Goal: Task Accomplishment & Management: Manage account settings

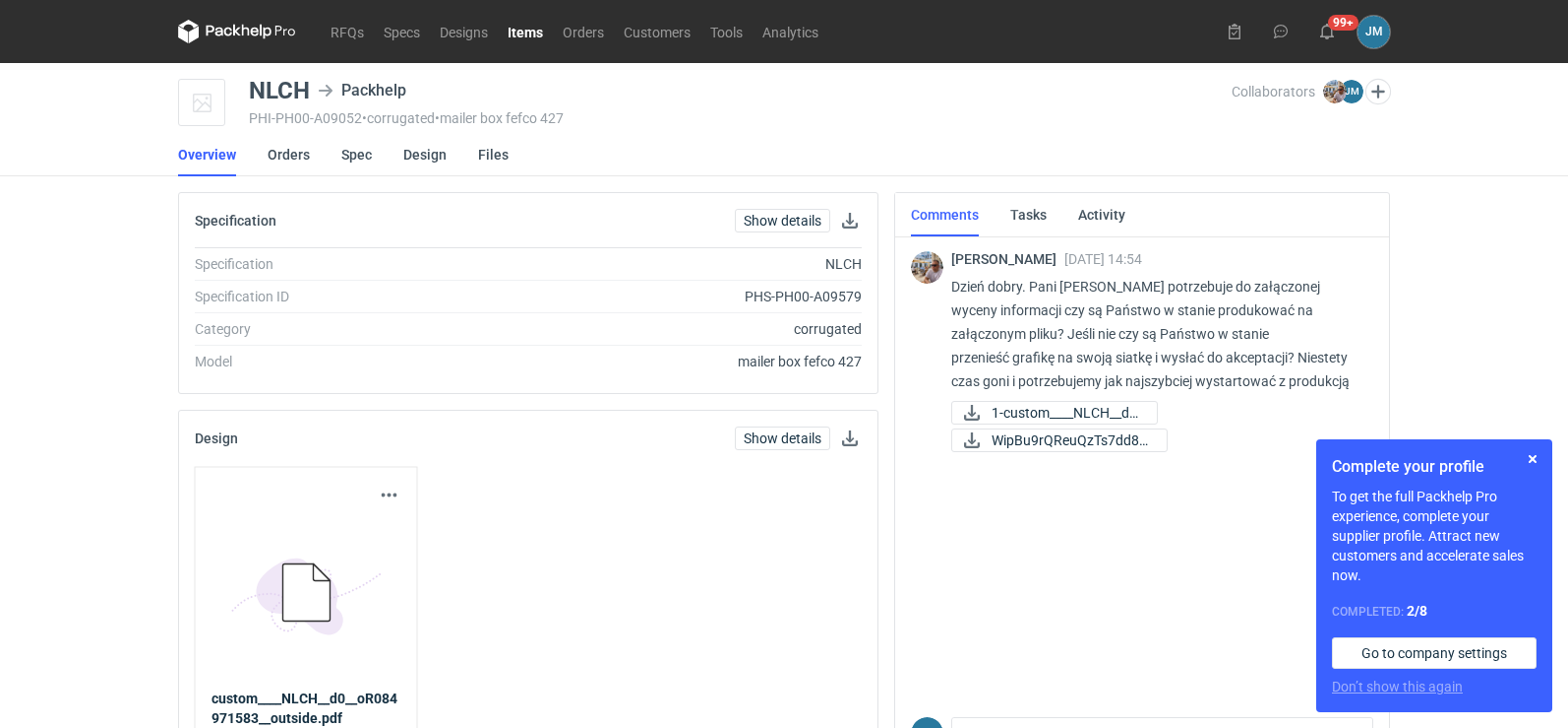
scroll to position [256, 0]
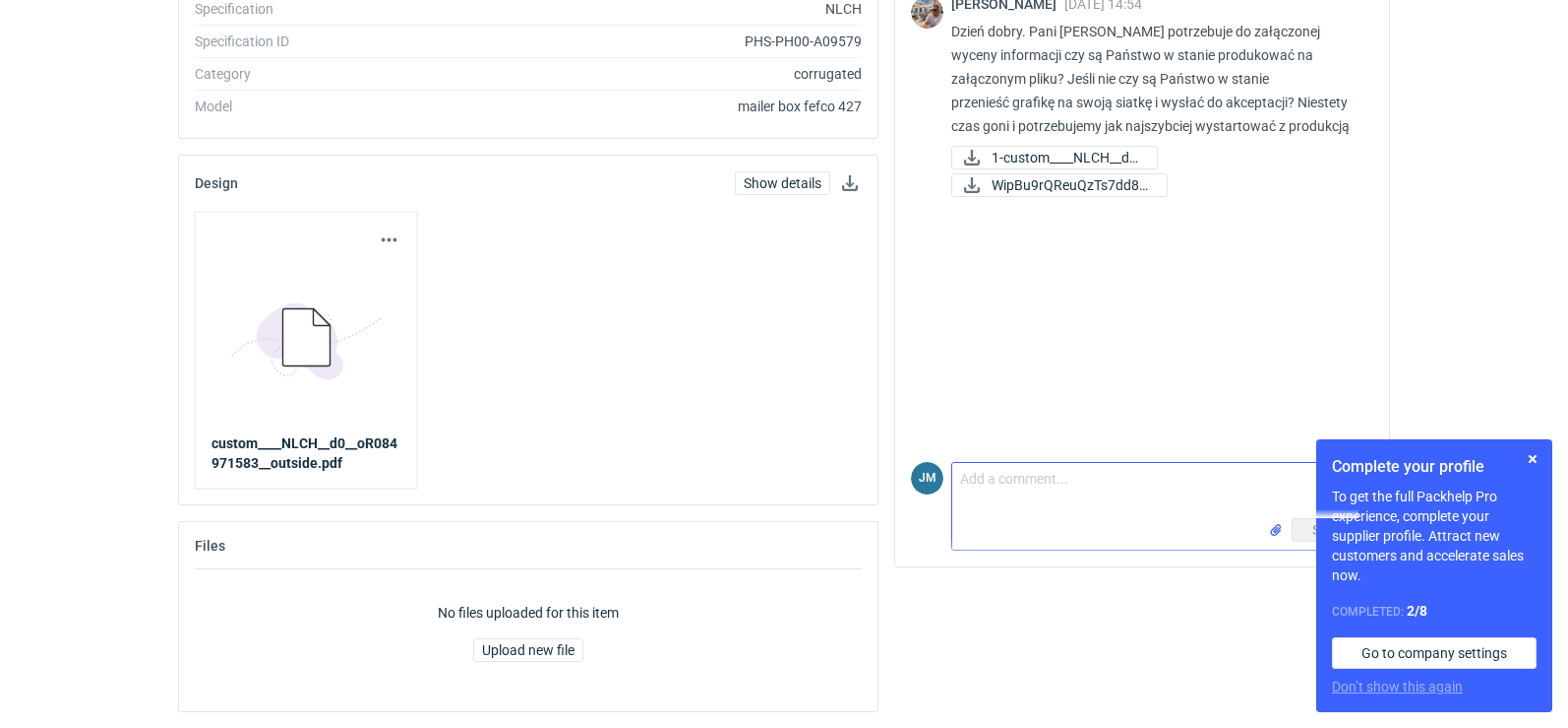
click at [995, 515] on textarea "Comment message" at bounding box center [1162, 490] width 420 height 55
click at [1529, 461] on button "button" at bounding box center [1533, 459] width 24 height 24
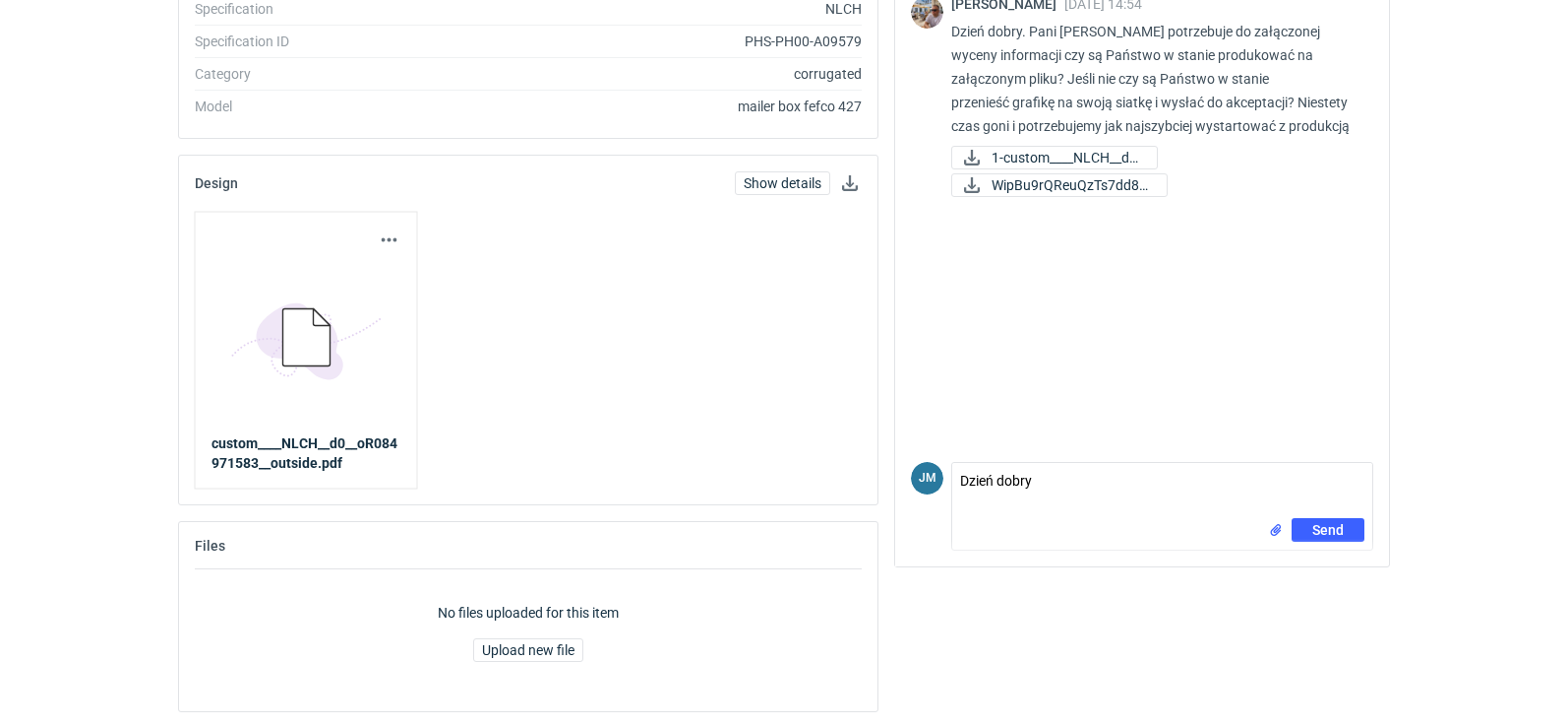
click at [1113, 458] on div "JM Comment message Dzień dobry Send" at bounding box center [1141, 501] width 462 height 96
click at [1116, 485] on textarea "Dzień dobry" at bounding box center [1162, 490] width 420 height 55
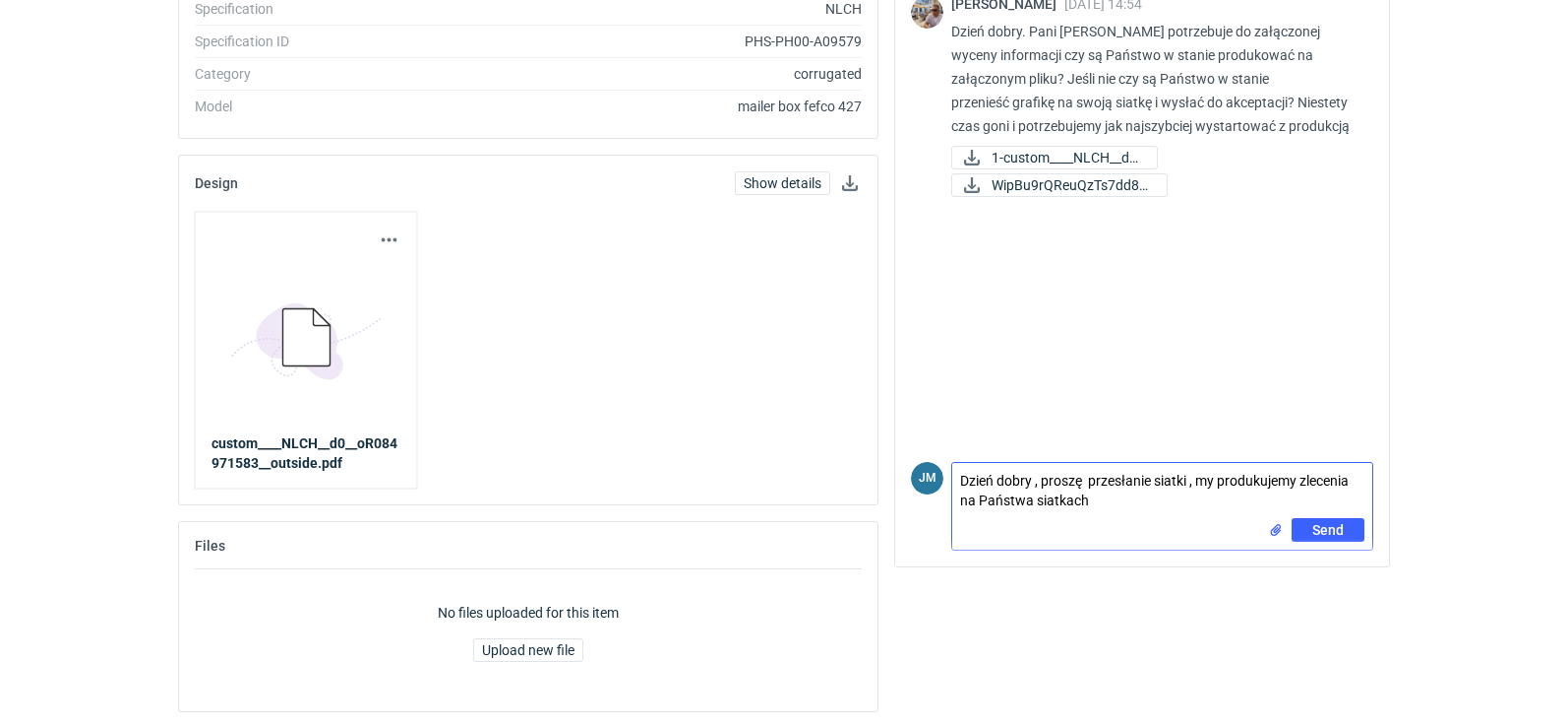
click at [1091, 486] on textarea "Dzień dobry , proszę przesłanie siatki , my produkujemy zlecenia na Państwa sia…" at bounding box center [1162, 490] width 420 height 55
click at [1213, 485] on textarea "Dzień dobry , proszę o przesłanie siatki , my produkujemy zlecenia na Państwa s…" at bounding box center [1162, 490] width 420 height 55
click at [1252, 503] on textarea "Dzień dobry , proszę o przesłanie siatki , [PERSON_NAME] my produkujemy zleceni…" at bounding box center [1162, 490] width 420 height 55
type textarea "Dzień dobry , proszę o przesłanie siatki , [PERSON_NAME] my produkujemy zleceni…"
click at [1345, 541] on button "Send" at bounding box center [1328, 530] width 73 height 24
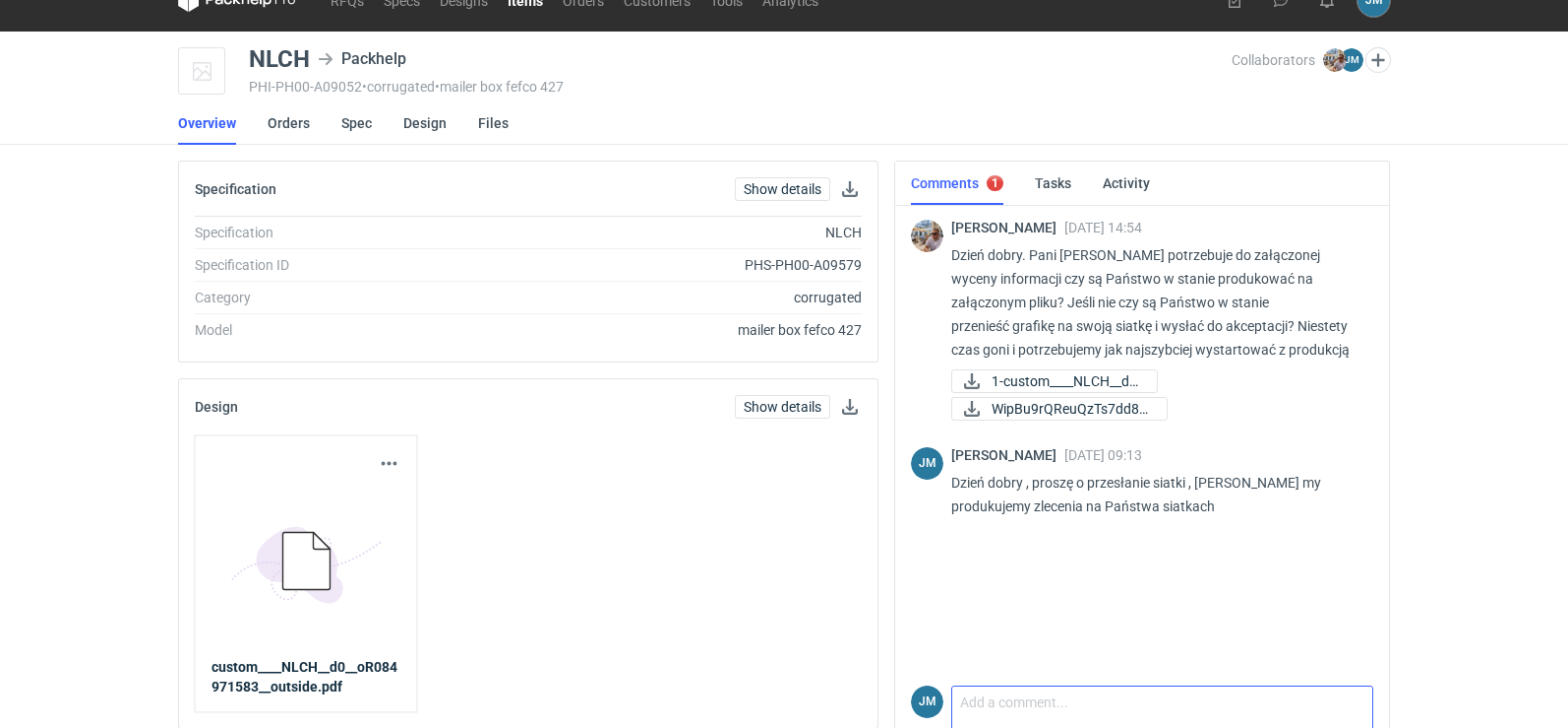
scroll to position [0, 0]
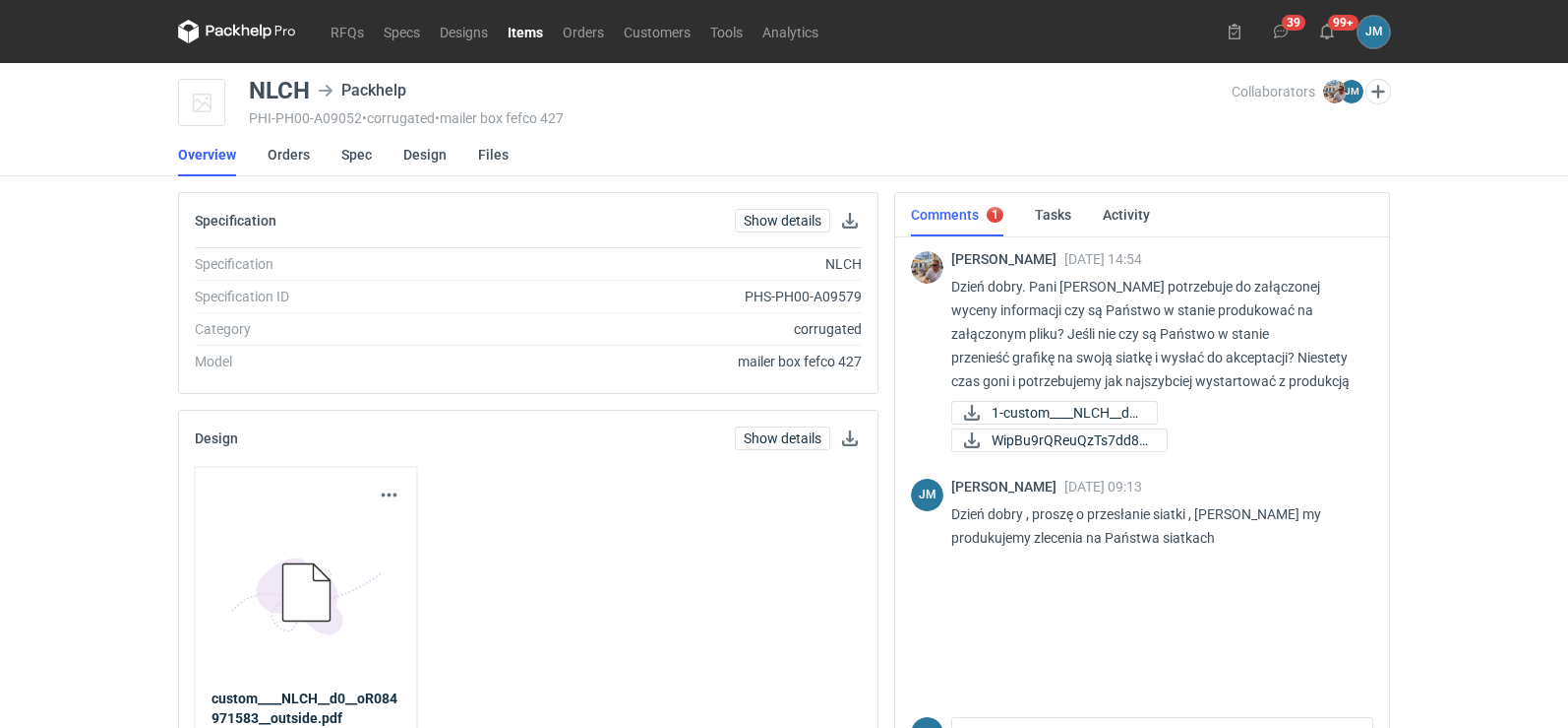
click at [209, 36] on icon at bounding box center [237, 32] width 118 height 24
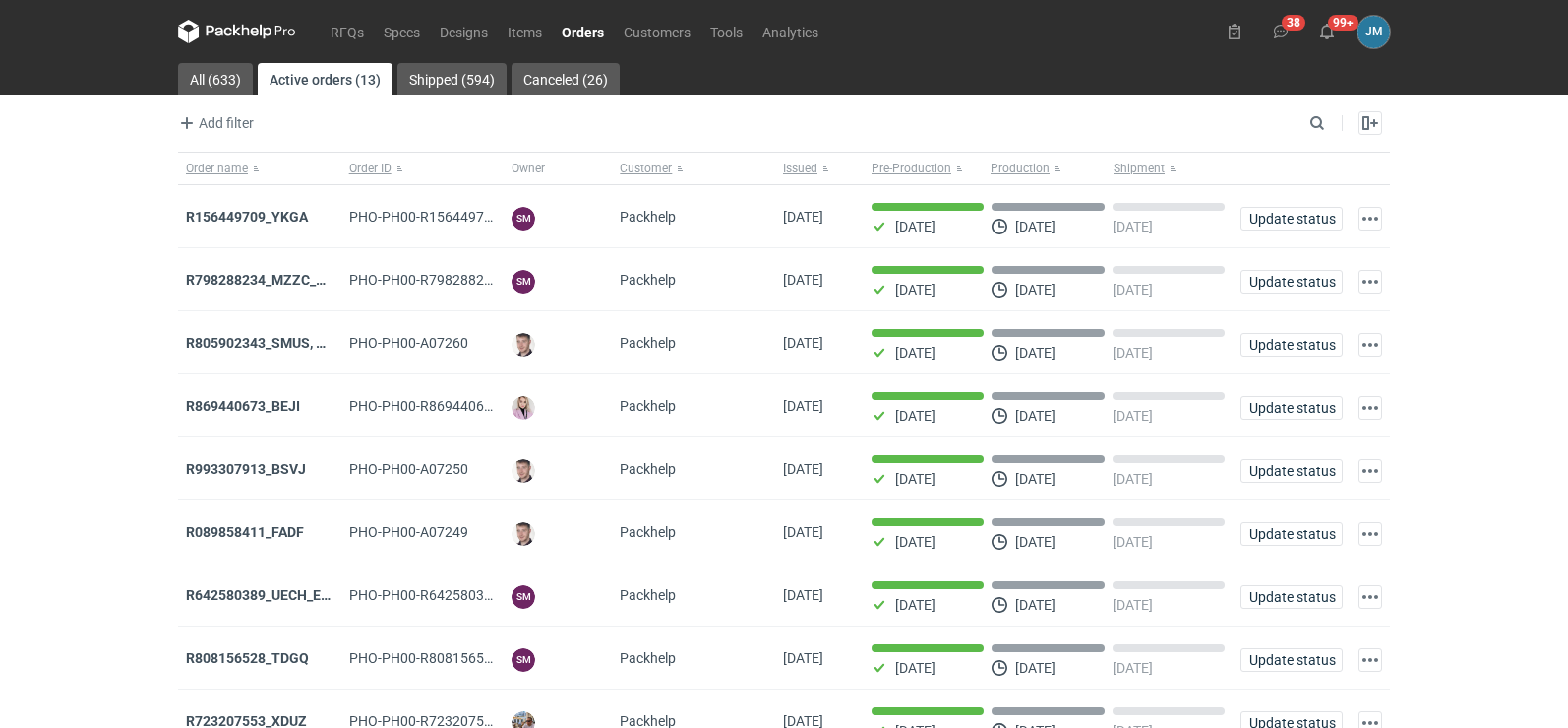
click at [228, 29] on icon at bounding box center [220, 31] width 26 height 11
click at [250, 37] on icon at bounding box center [237, 32] width 118 height 24
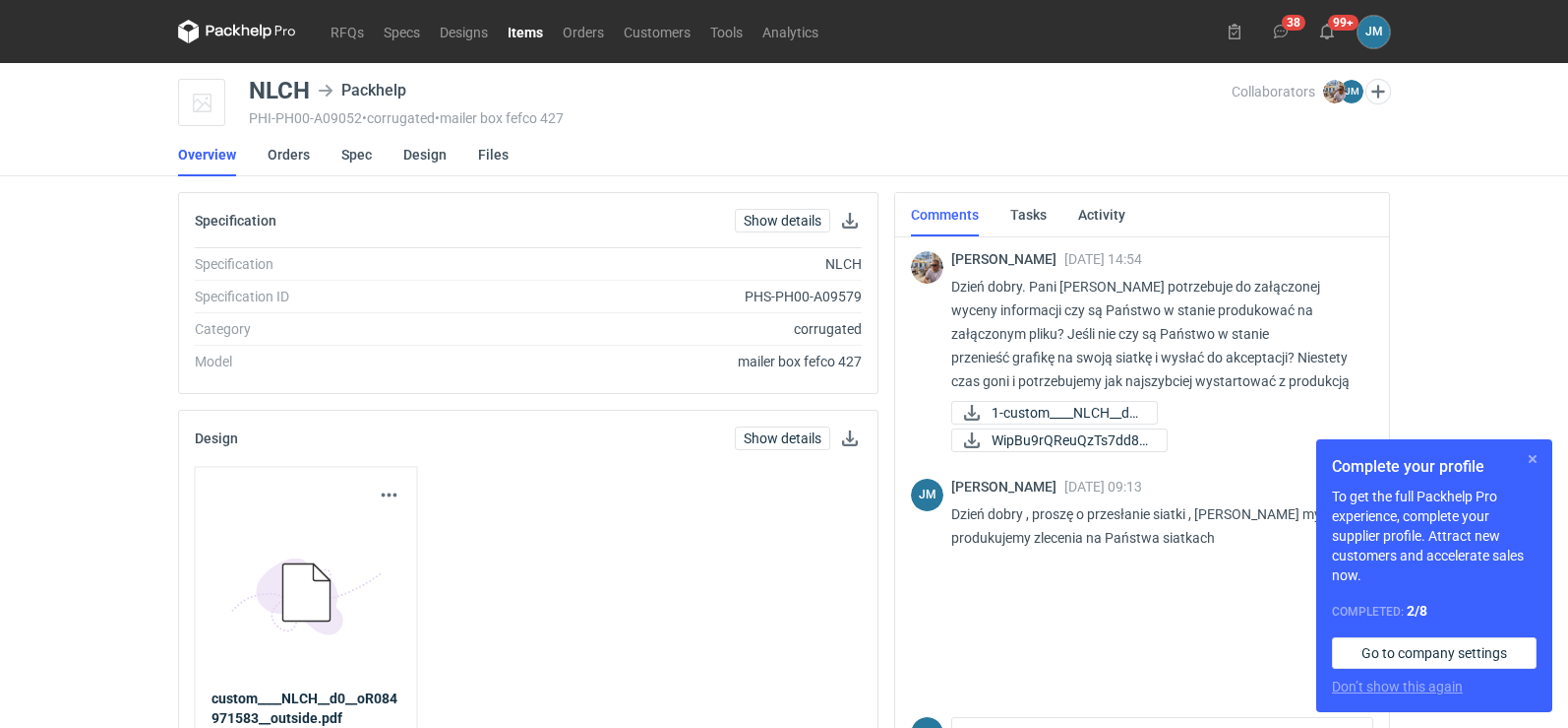
click at [1529, 461] on button "button" at bounding box center [1533, 459] width 24 height 24
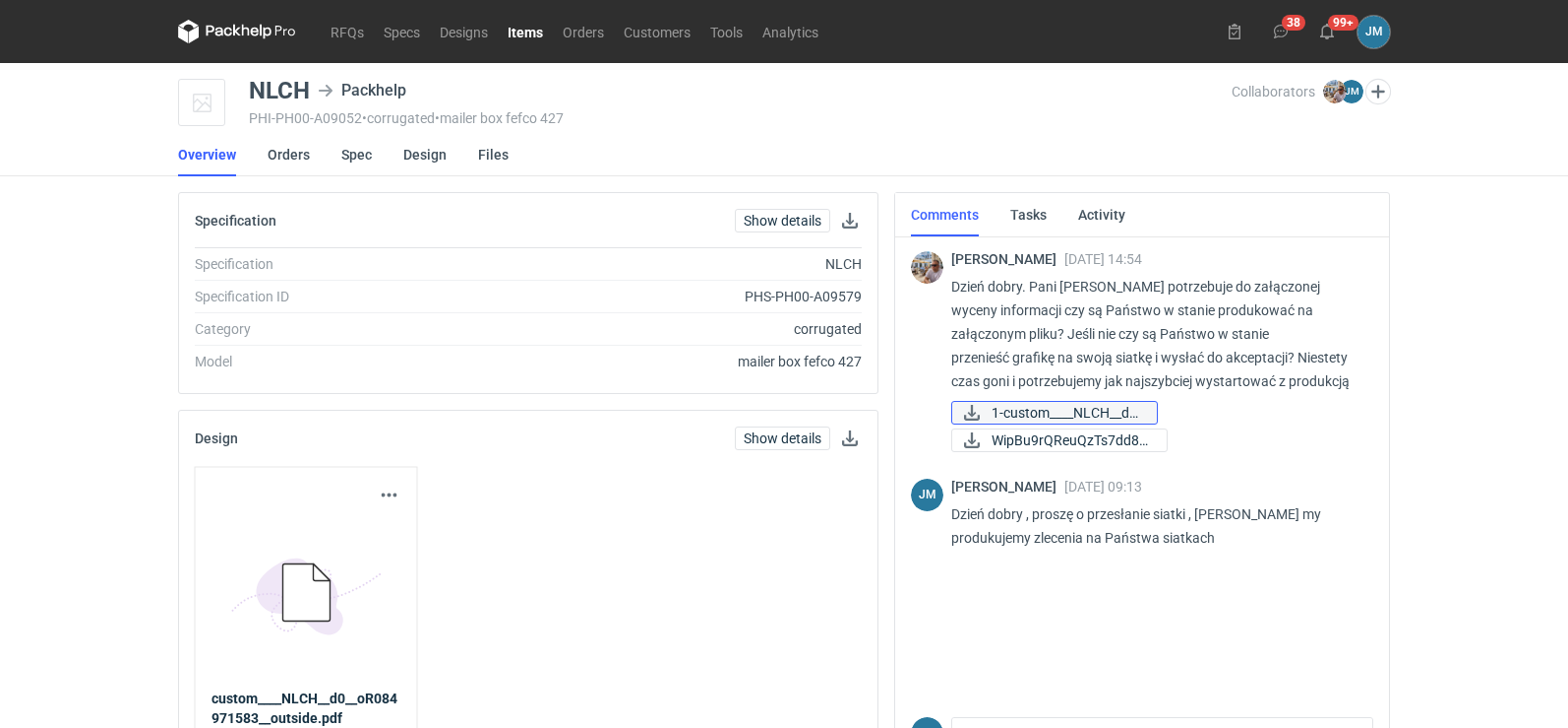
click at [1039, 420] on span "1-custom____NLCH__d0..." at bounding box center [1066, 413] width 149 height 22
click at [1050, 440] on span "WipBu9rQReuQzTs7dd8q..." at bounding box center [1071, 440] width 159 height 22
click at [339, 38] on link "RFQs" at bounding box center [347, 32] width 53 height 24
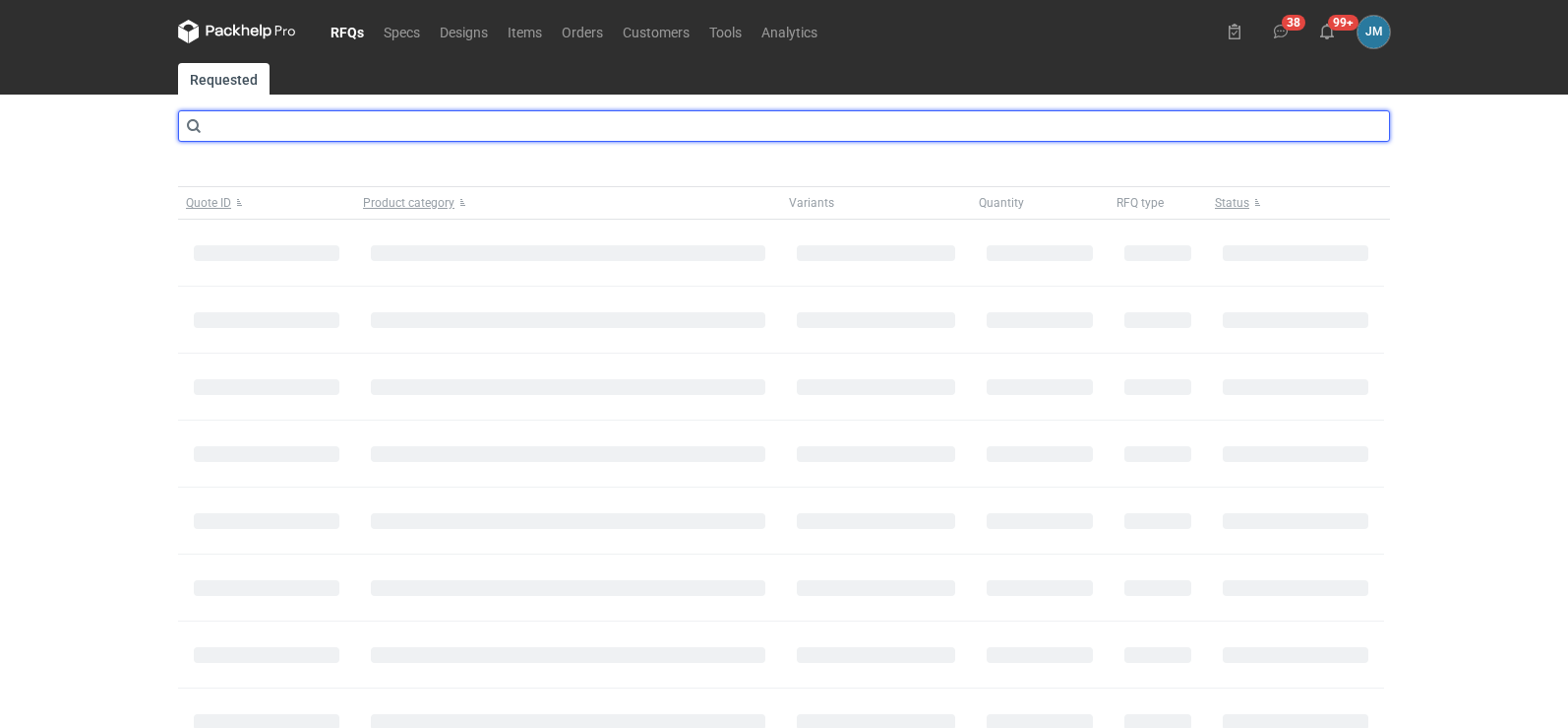
click at [343, 116] on input "text" at bounding box center [784, 126] width 1213 height 32
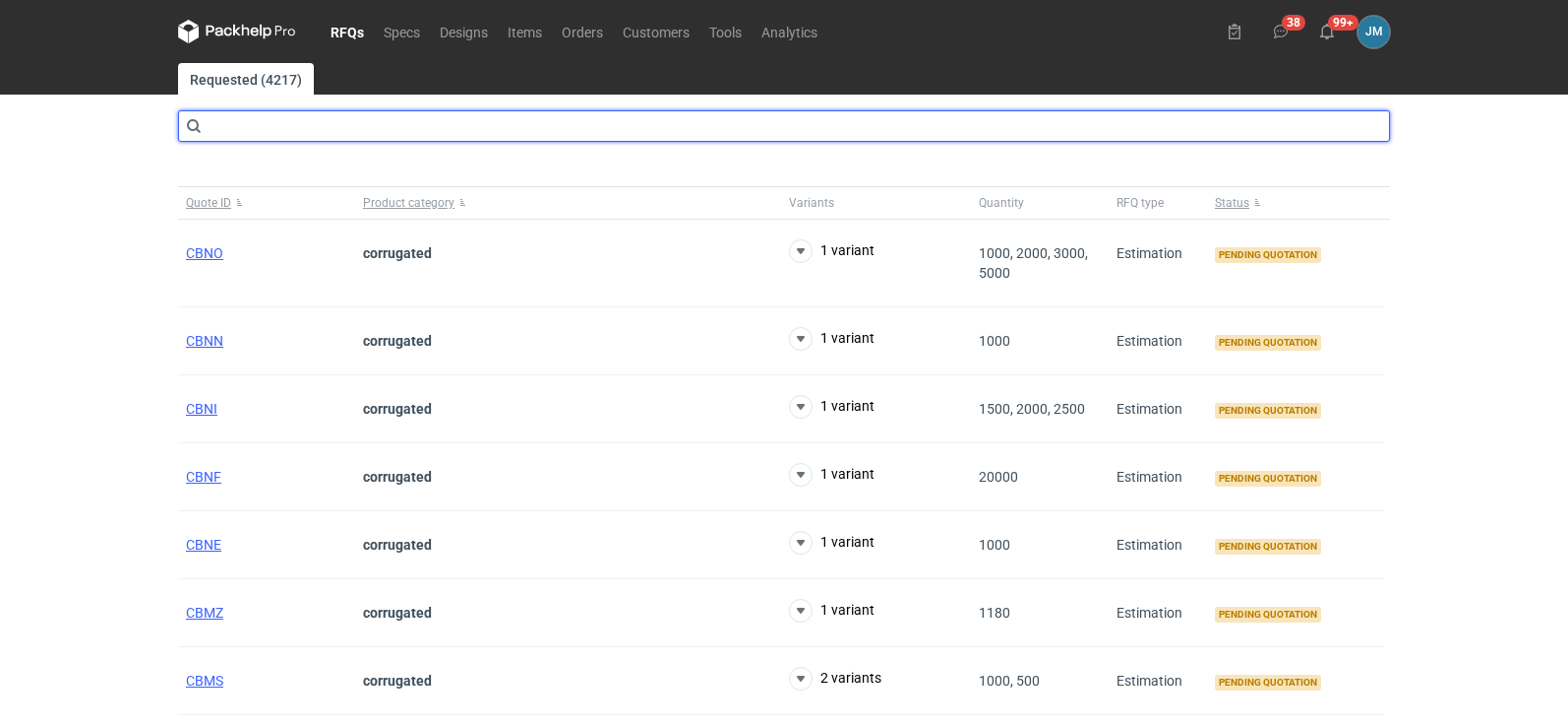
type input "b"
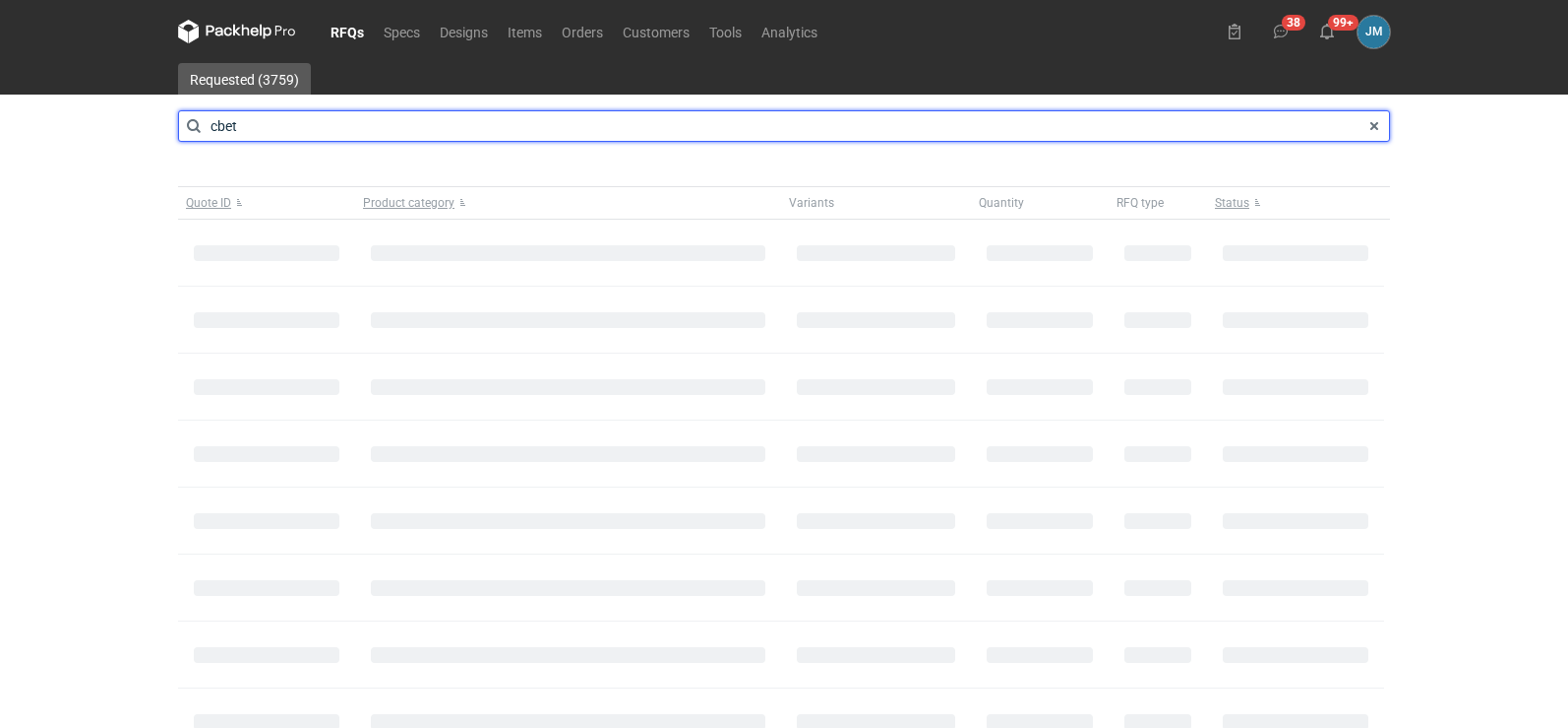
type input "cbet"
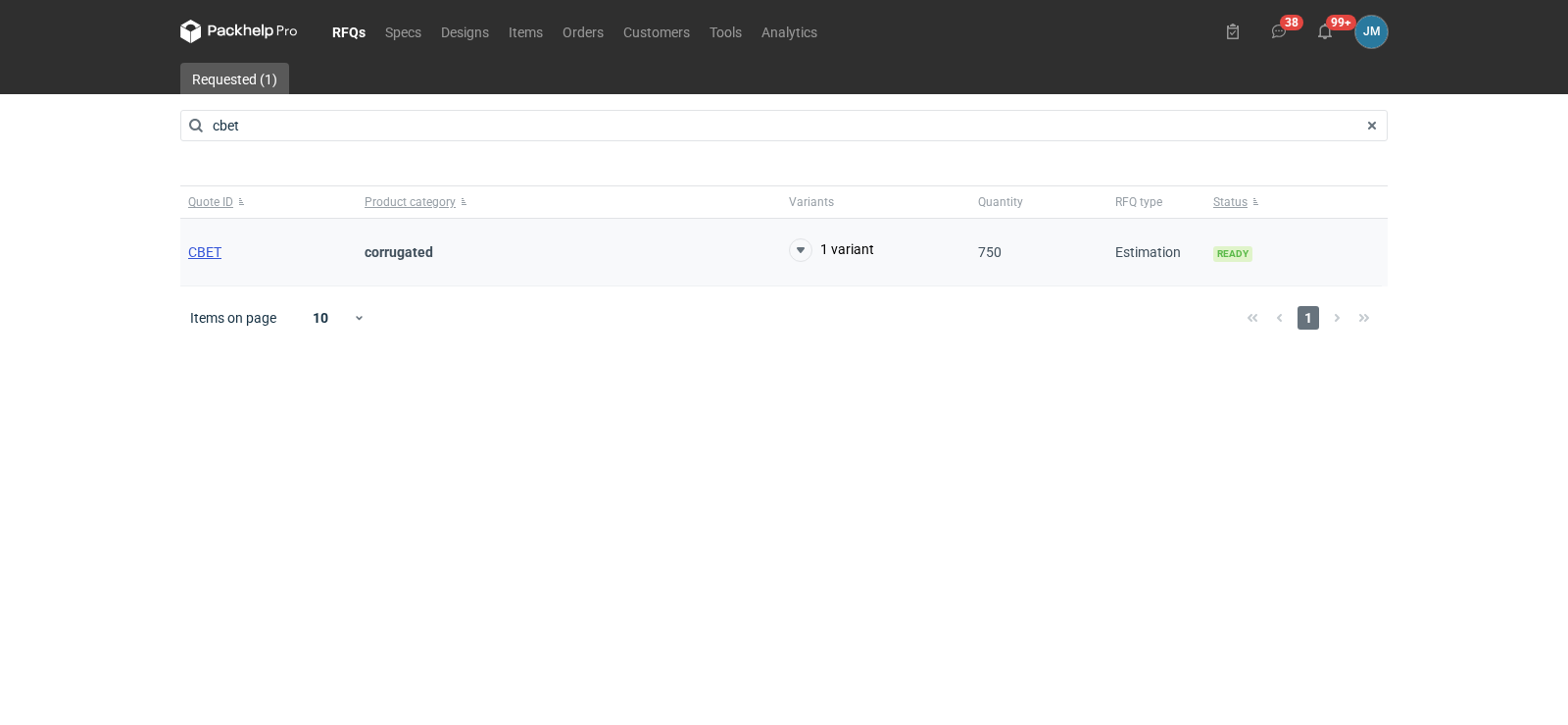
click at [199, 248] on span "CBET" at bounding box center [205, 253] width 34 height 16
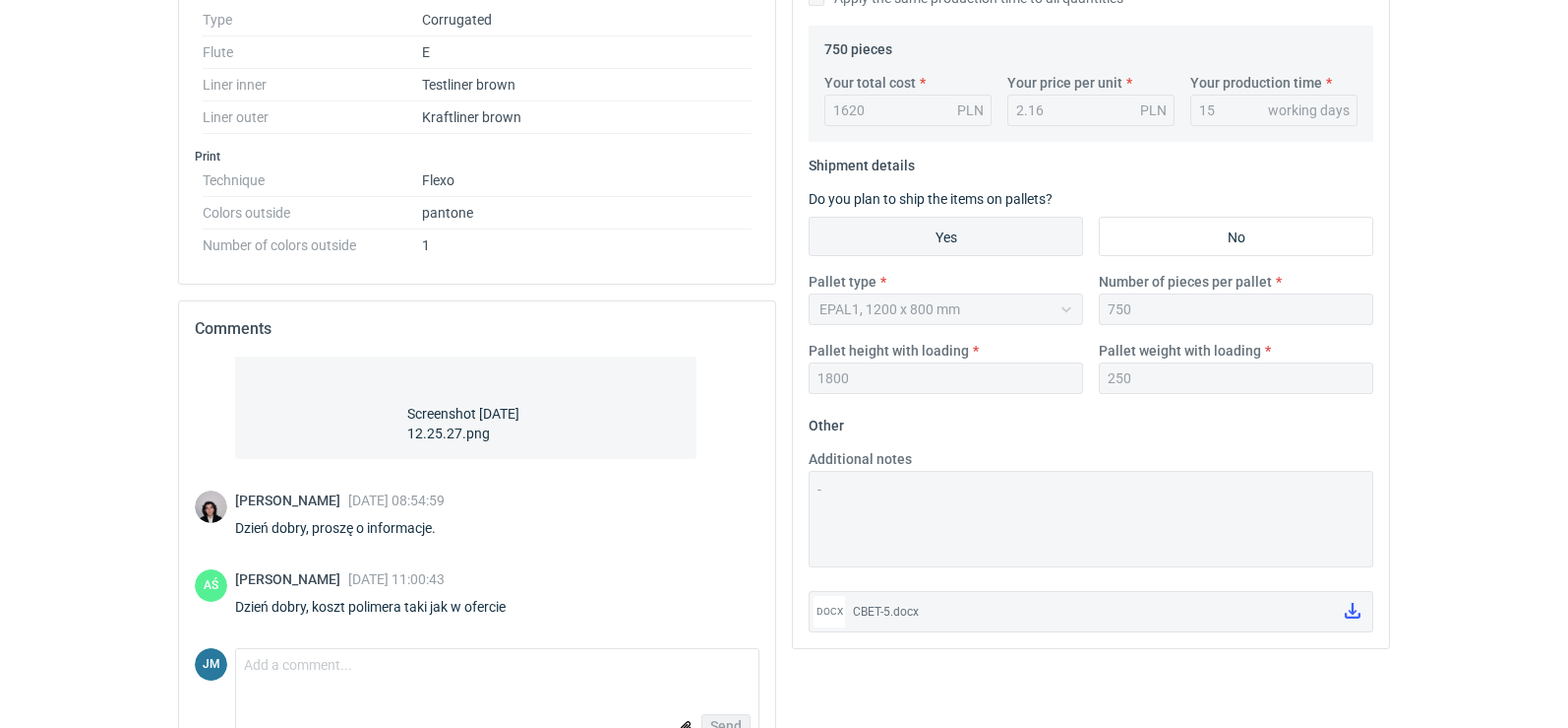
scroll to position [710, 0]
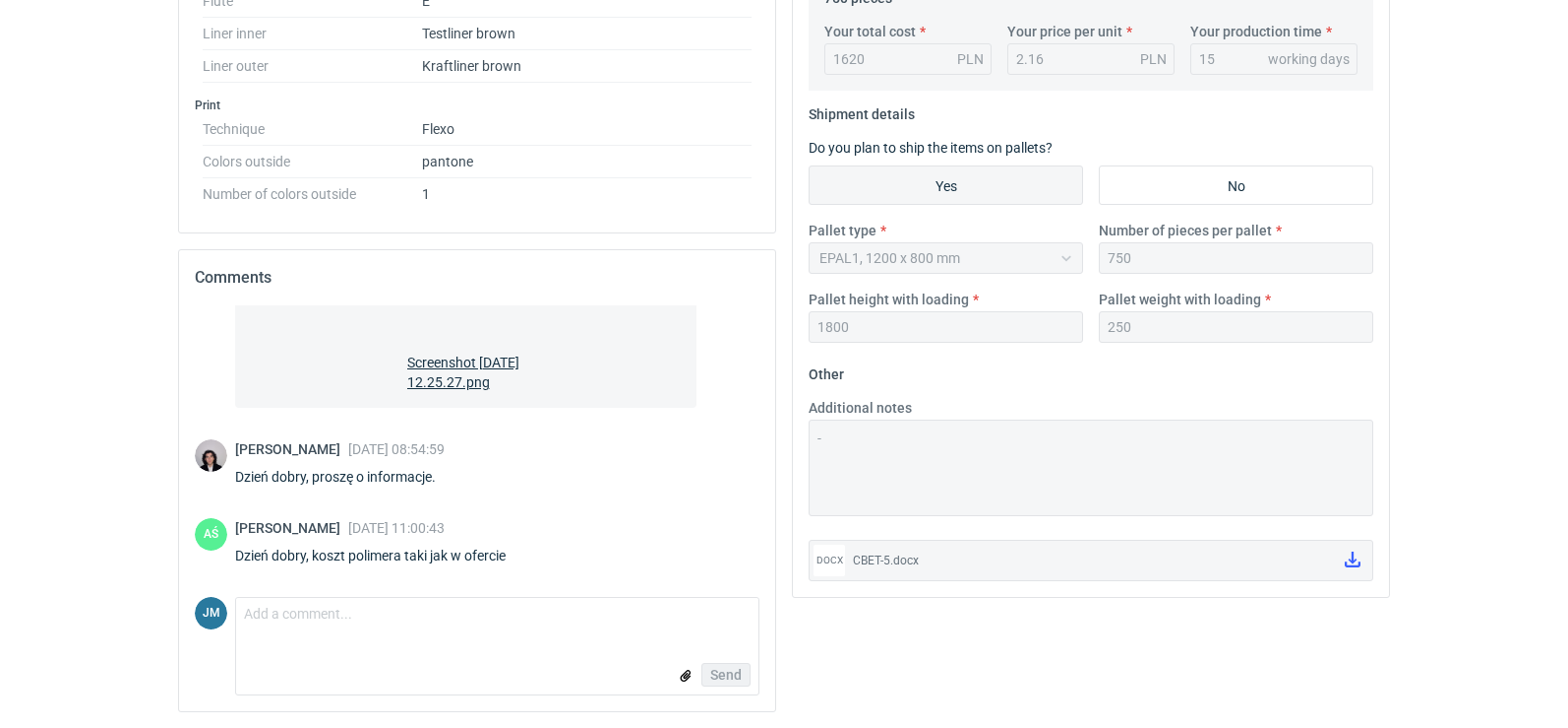
click at [499, 358] on span "Screenshot 2025-09-18 at 12.25.27.png" at bounding box center [466, 368] width 118 height 48
click at [432, 374] on span "Screenshot 2025-09-18 at 12.25.27.png" at bounding box center [466, 368] width 118 height 48
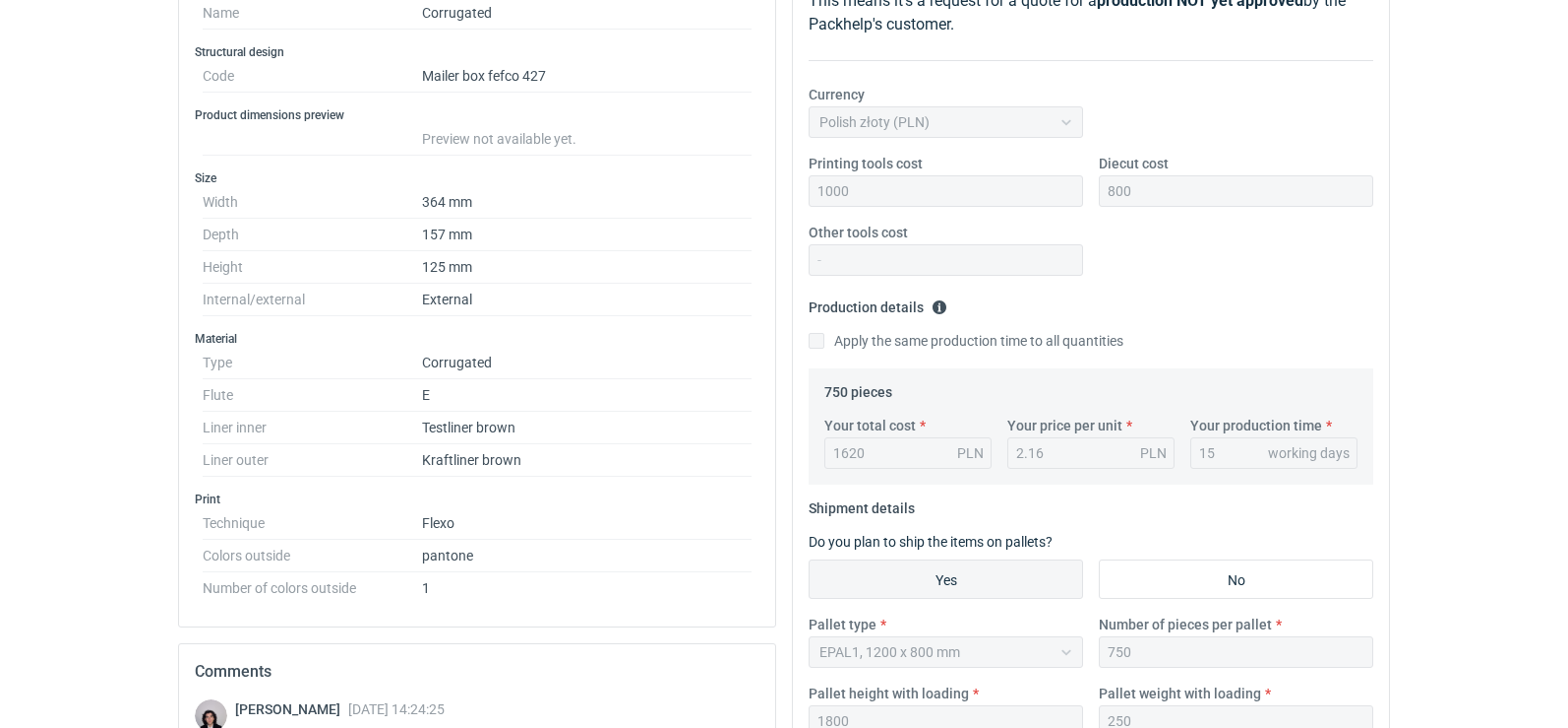
scroll to position [0, 0]
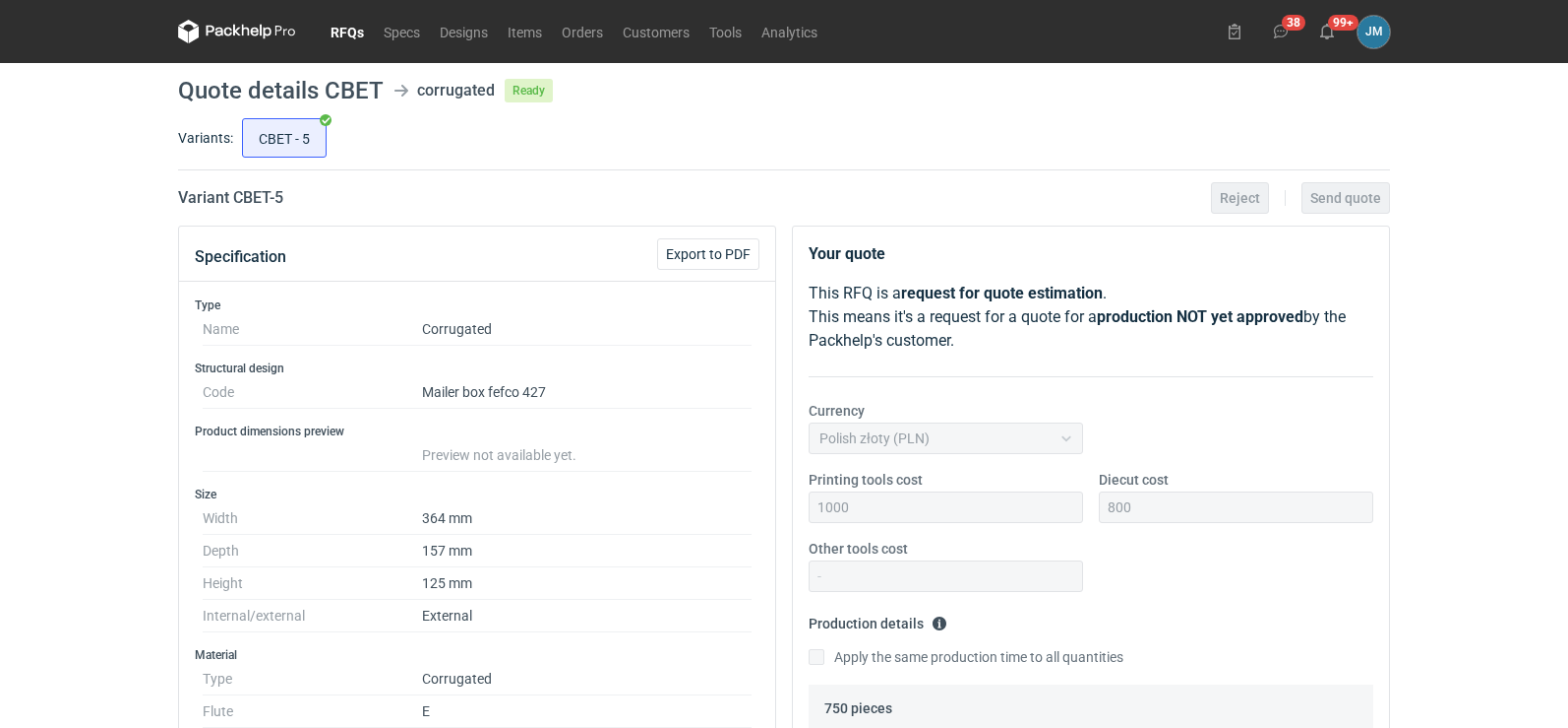
click at [233, 35] on icon at bounding box center [237, 32] width 118 height 24
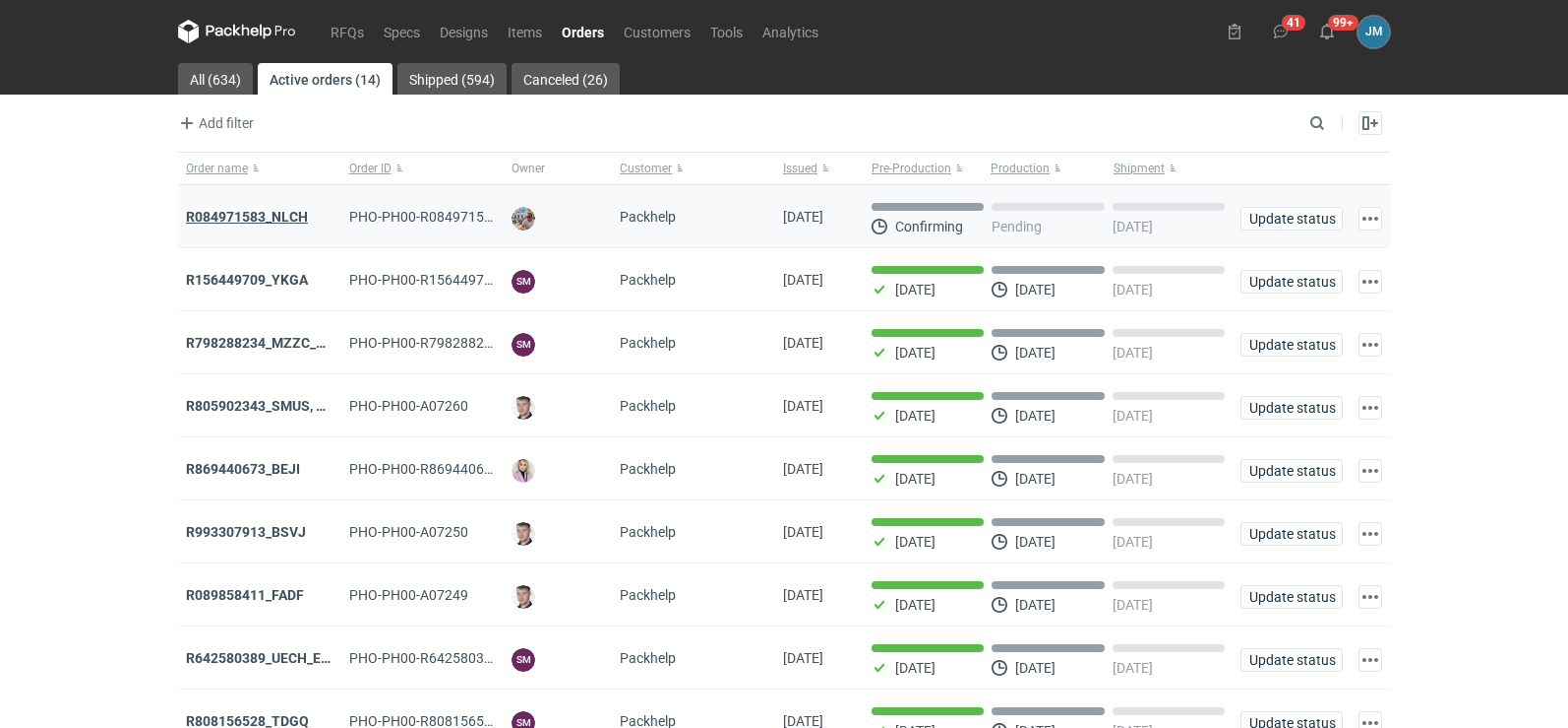
click at [247, 218] on strong "R084971583_NLCH" at bounding box center [246, 217] width 122 height 16
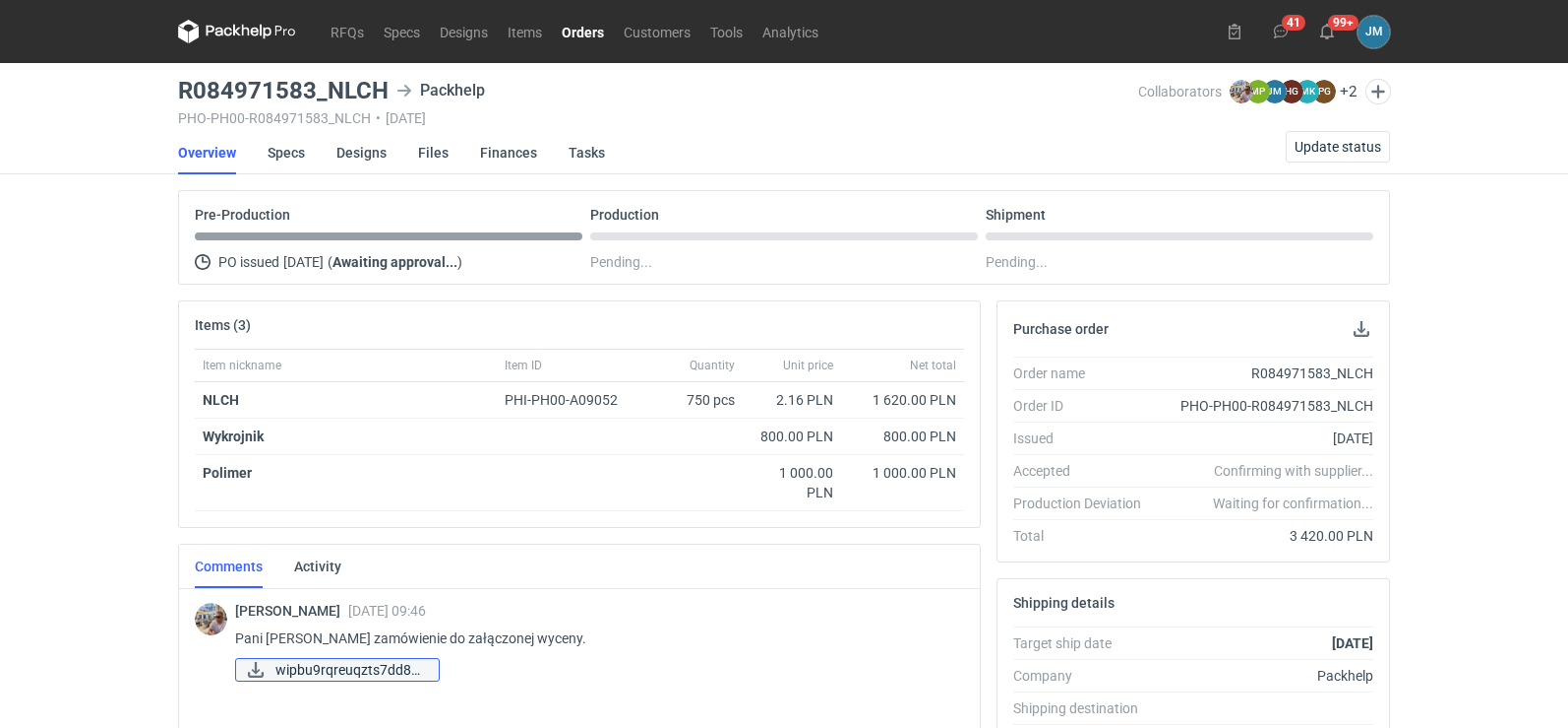
click at [287, 673] on span "wipbu9rqreuqzts7dd8q..." at bounding box center [348, 670] width 147 height 22
click at [273, 672] on link "wipbu9rqreuqzts7dd8q..." at bounding box center [338, 670] width 205 height 24
click at [228, 27] on icon at bounding box center [237, 32] width 118 height 24
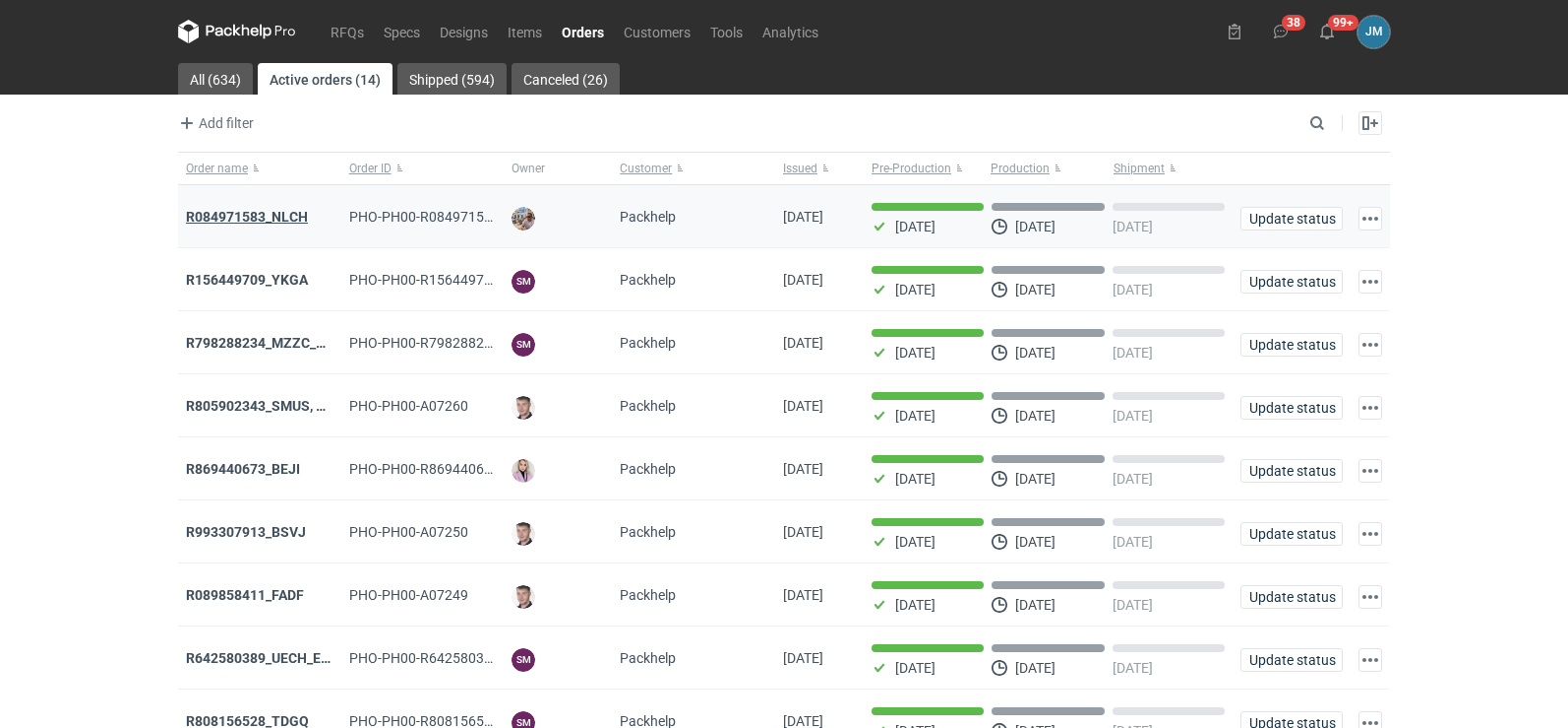
click at [279, 210] on strong "R084971583_NLCH" at bounding box center [246, 217] width 122 height 16
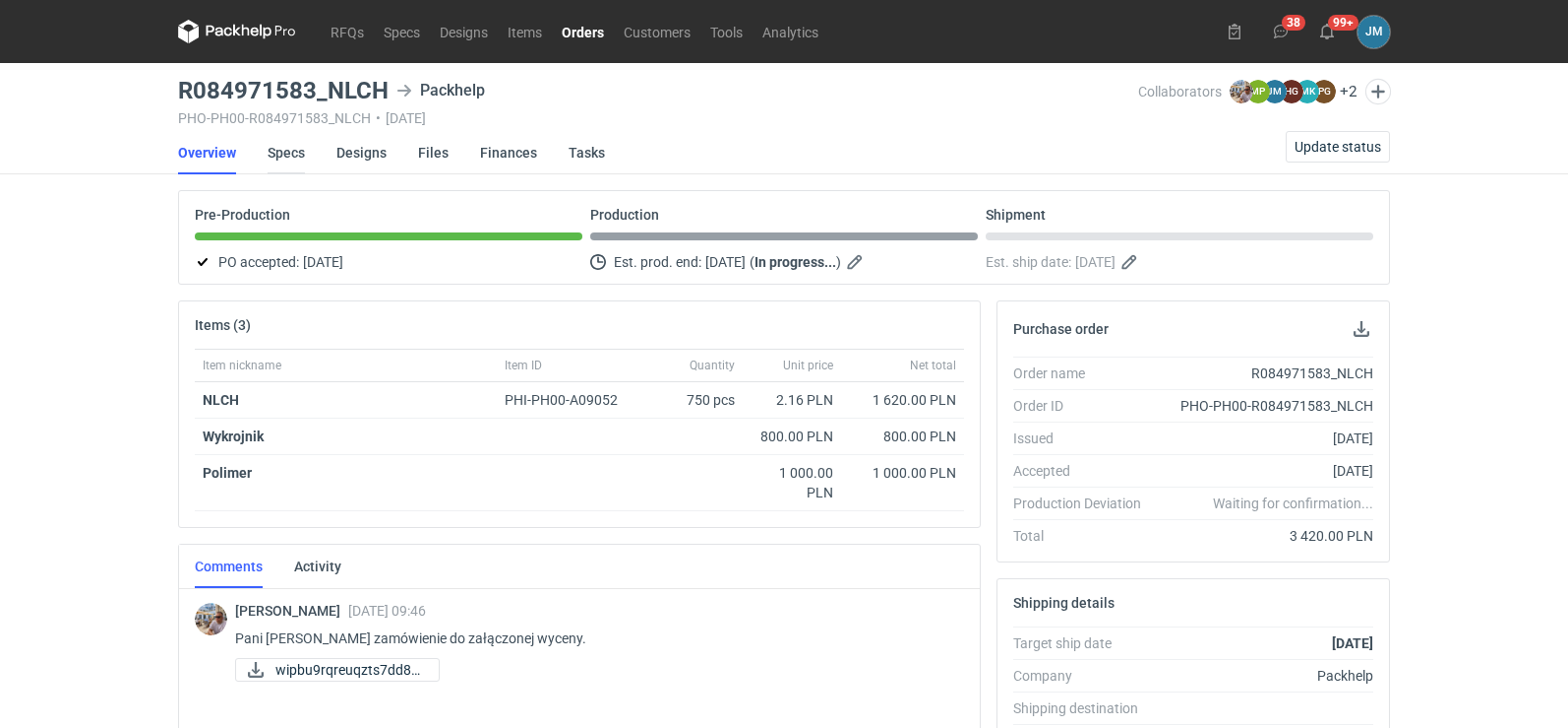
click at [282, 155] on link "Specs" at bounding box center [286, 153] width 38 height 44
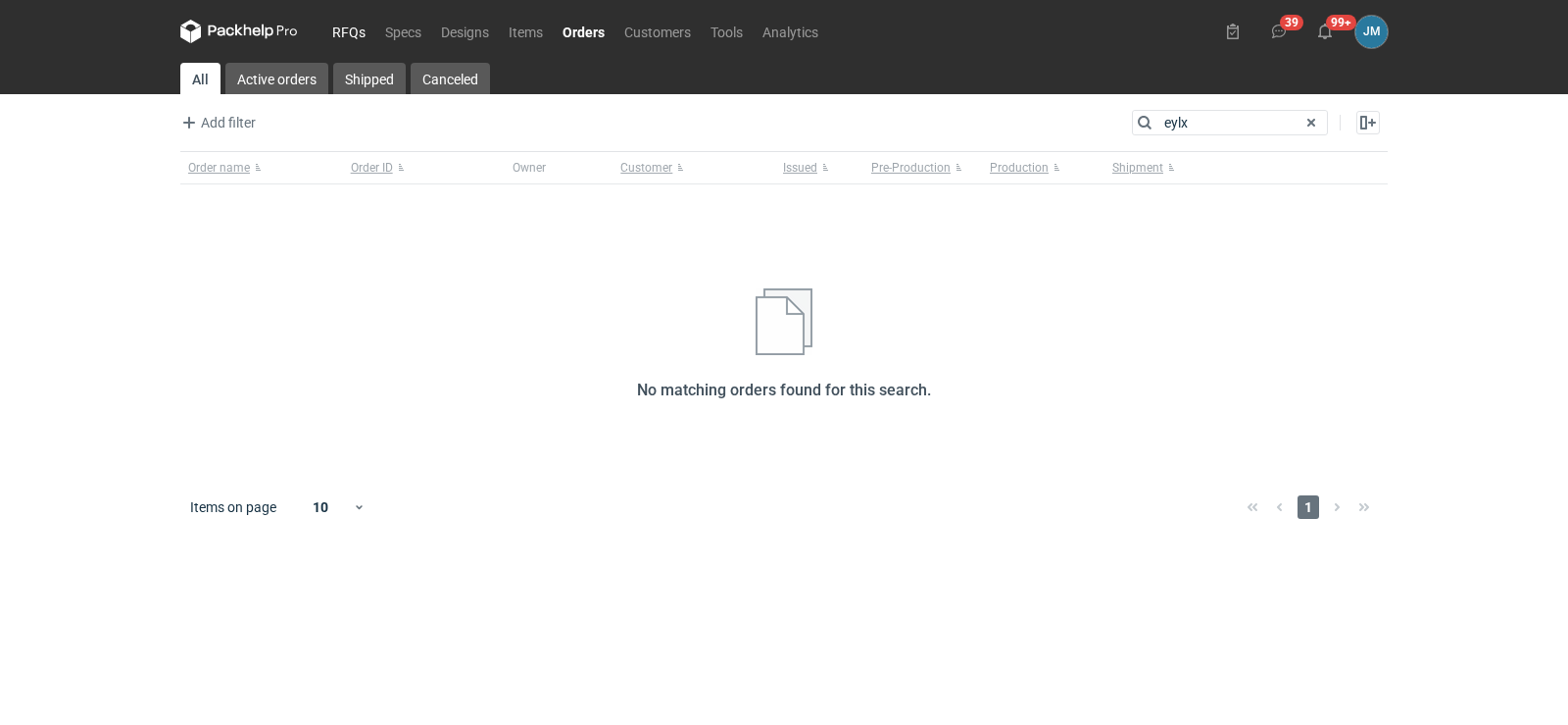
click at [327, 31] on link "RFQs" at bounding box center [349, 32] width 53 height 24
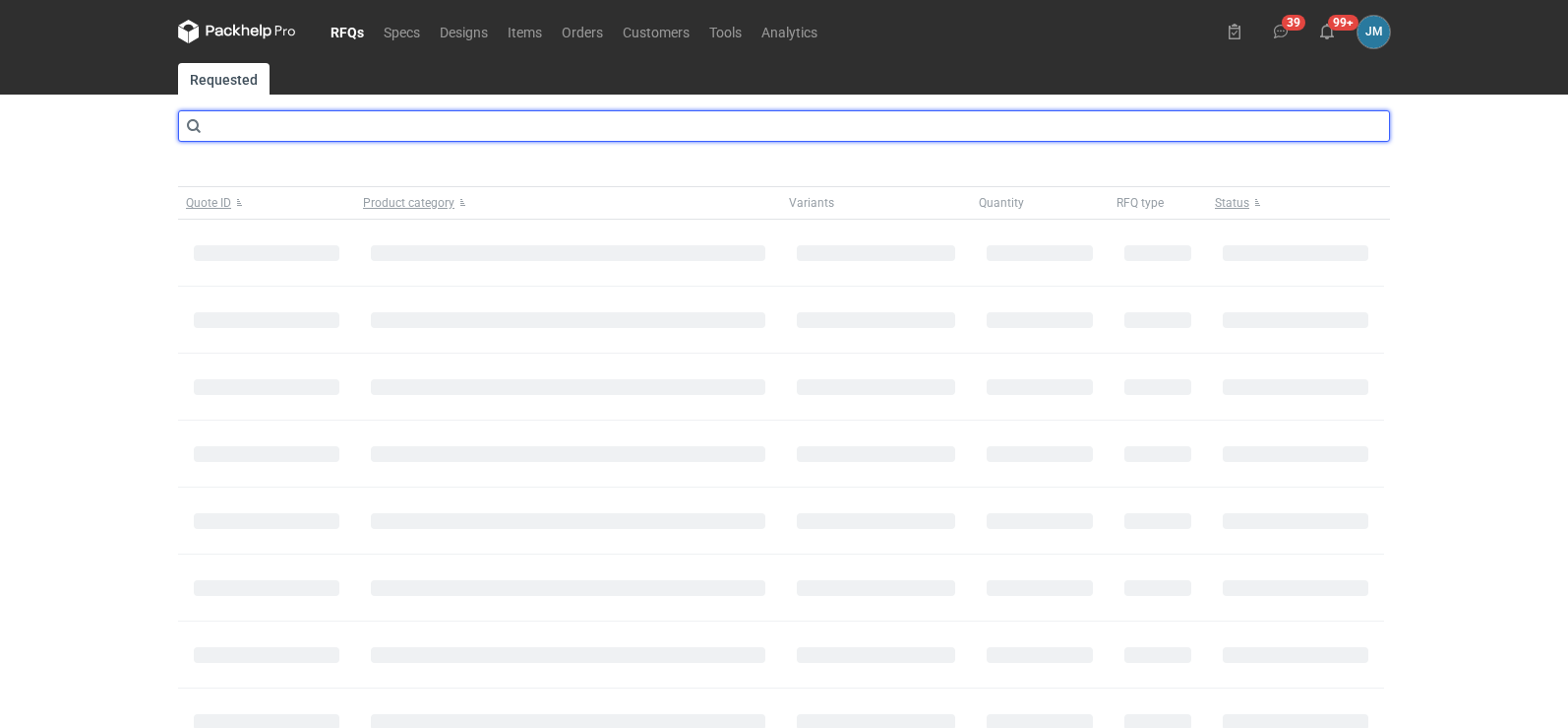
click at [314, 115] on input "text" at bounding box center [784, 126] width 1213 height 32
type input "cbet"
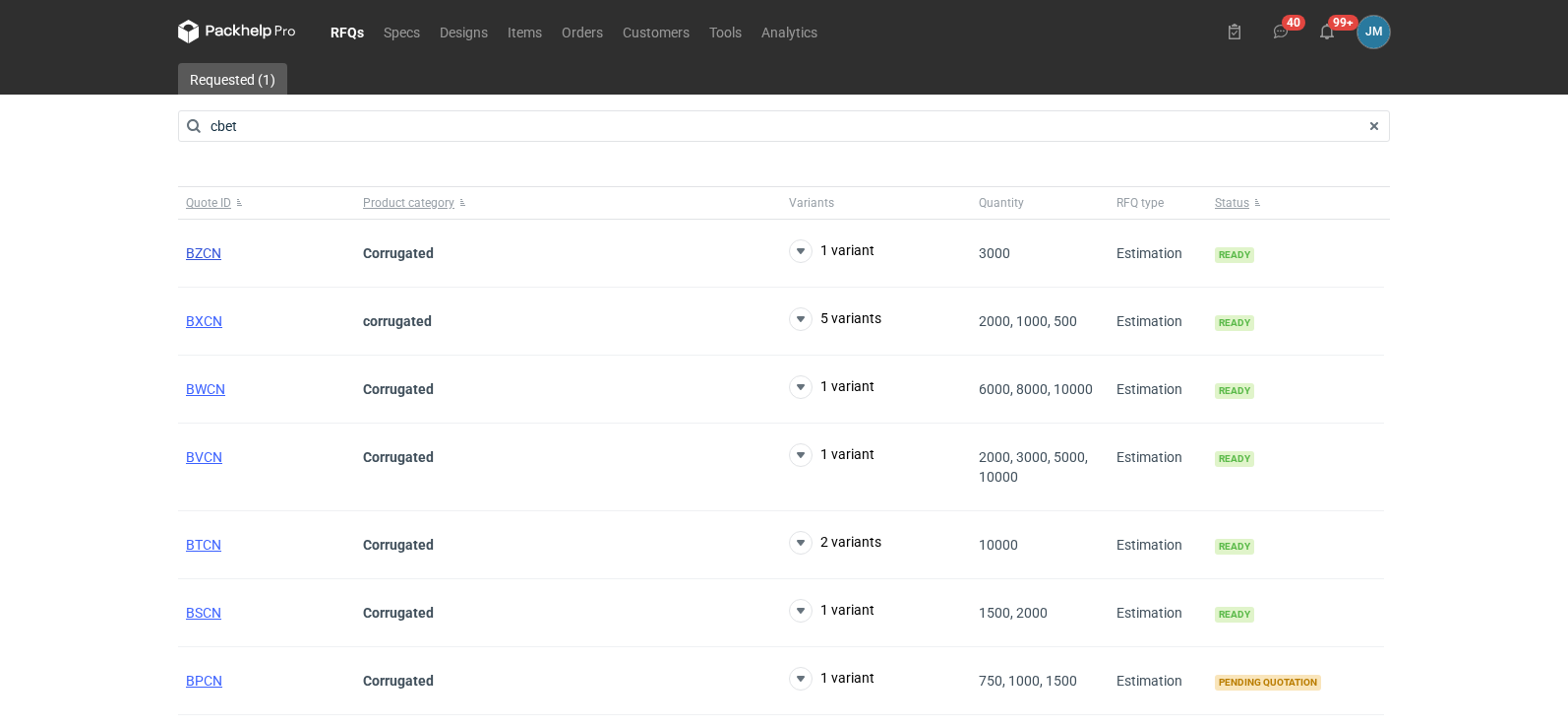
click at [222, 251] on span "BZCN" at bounding box center [204, 254] width 36 height 16
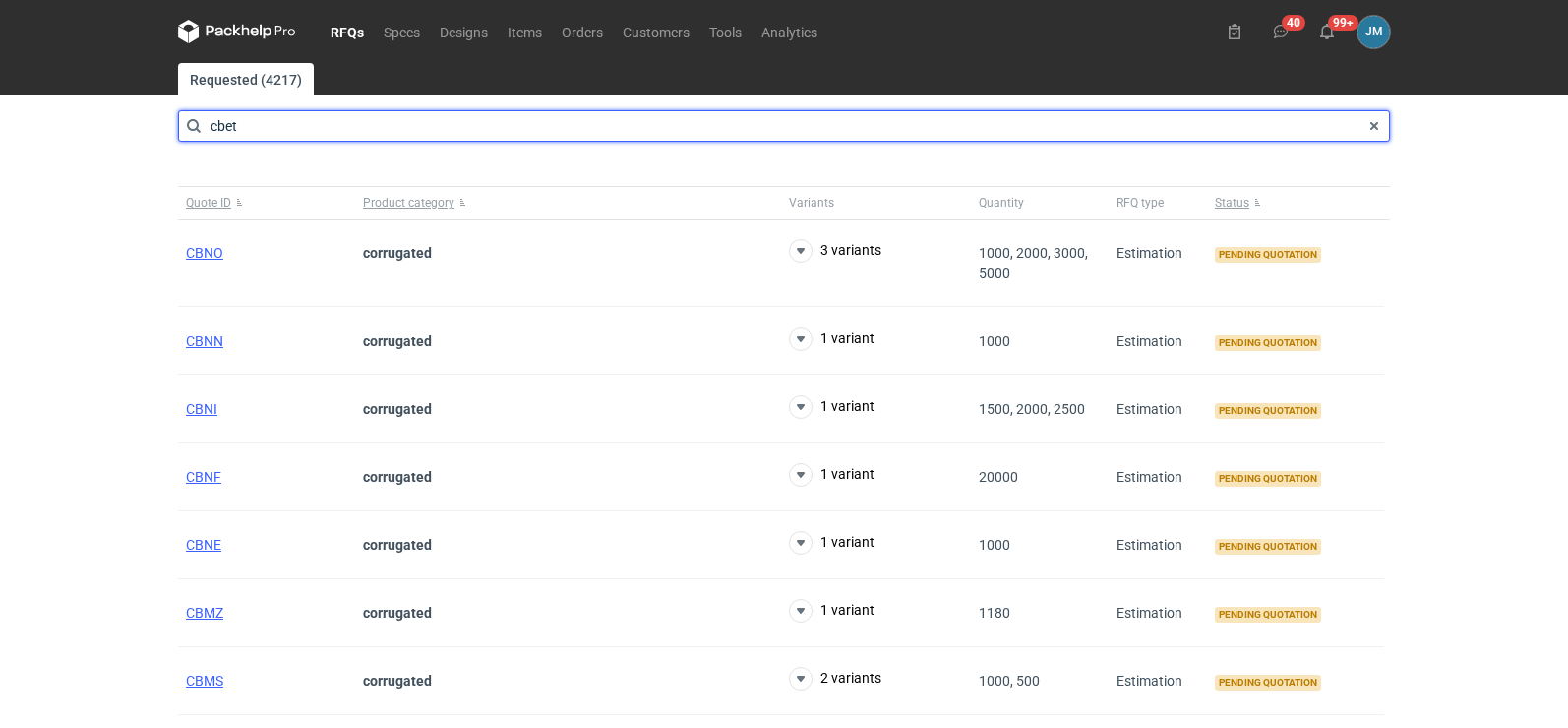
click at [334, 129] on input "cbet" at bounding box center [784, 126] width 1213 height 32
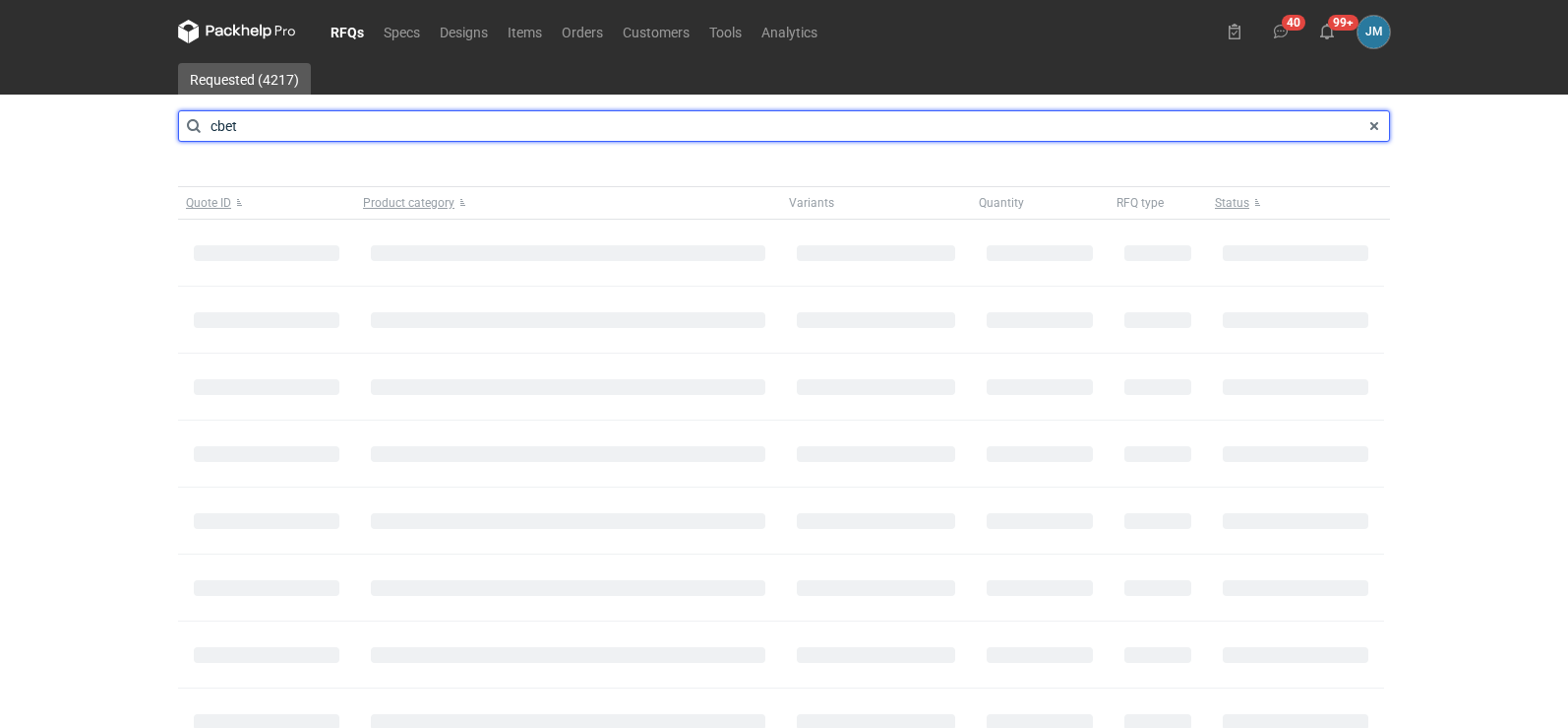
type input "cbet"
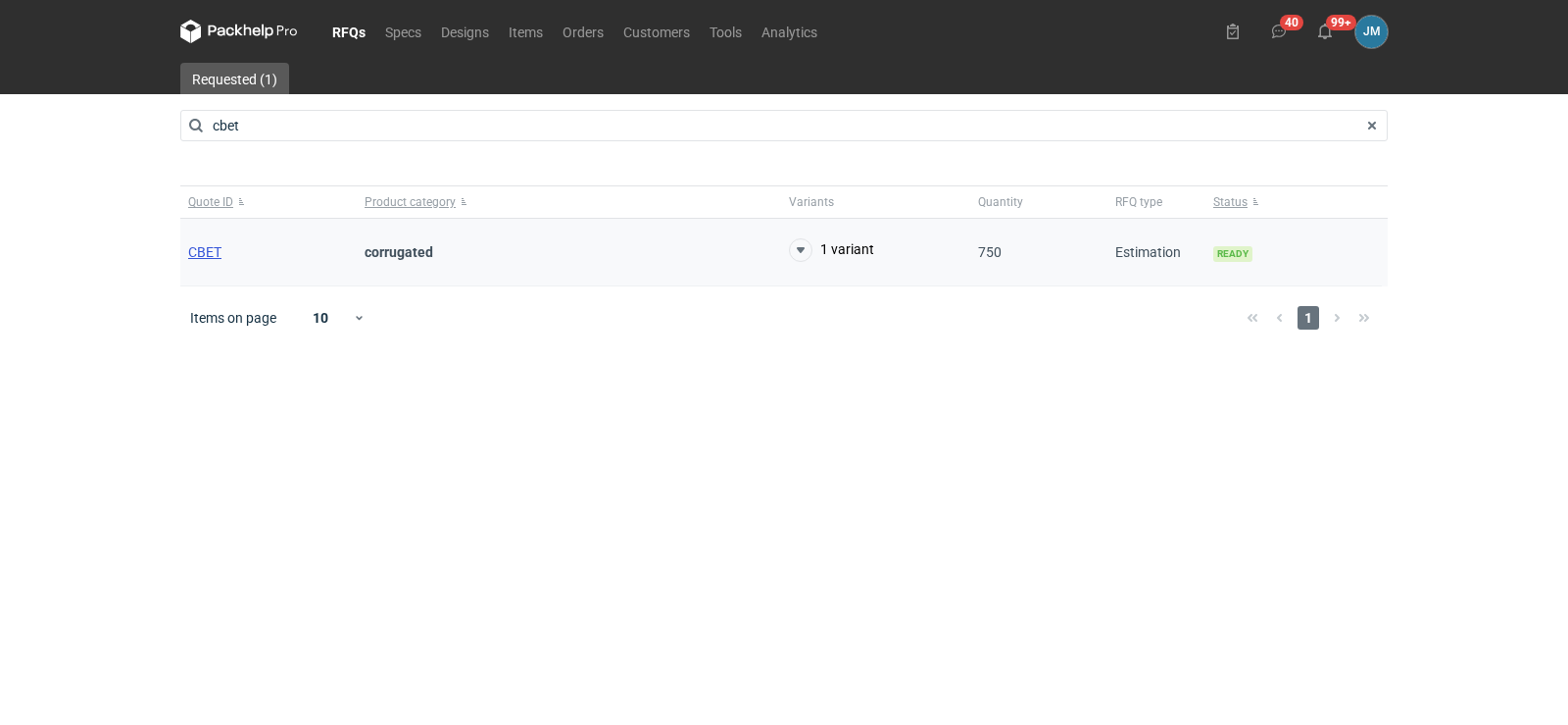
click at [211, 256] on span "CBET" at bounding box center [205, 253] width 34 height 16
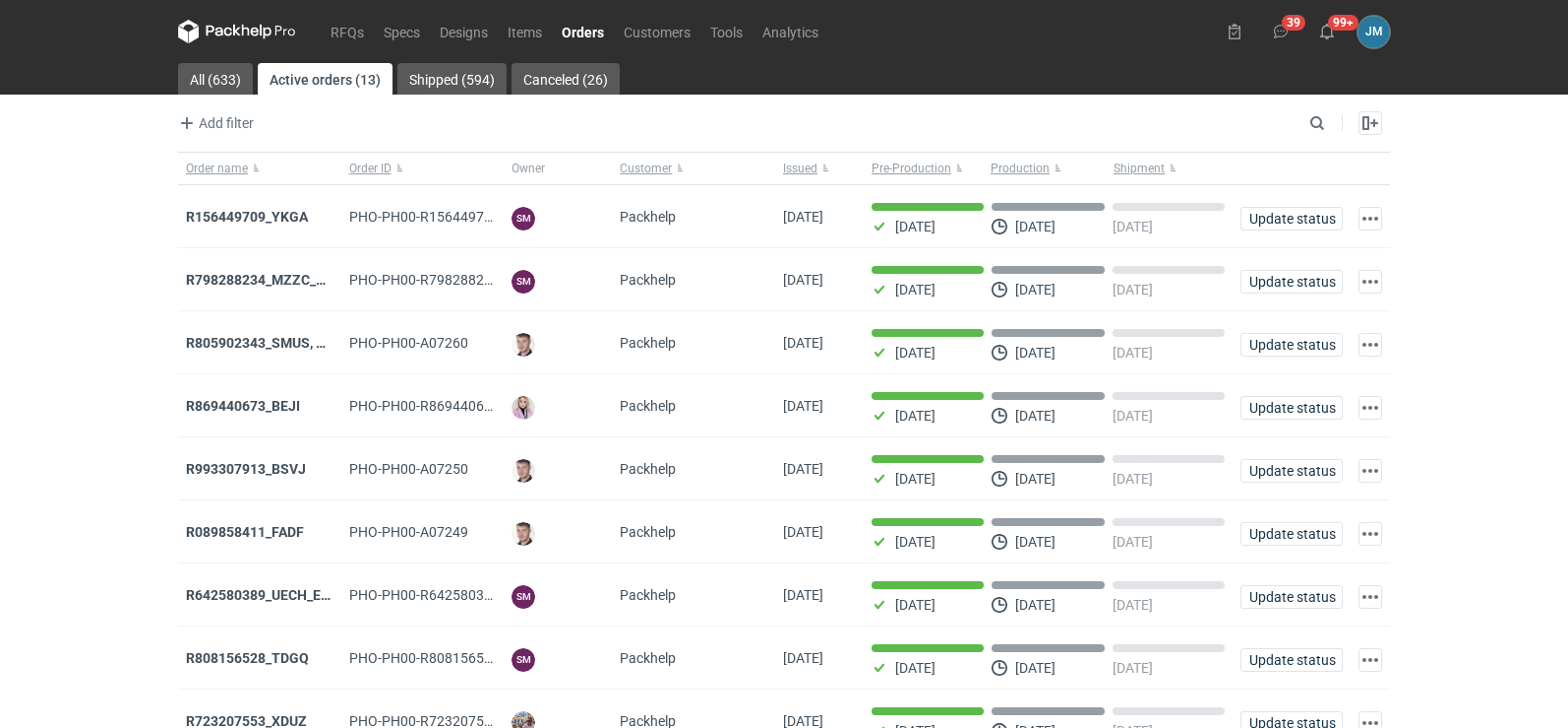
click at [235, 31] on icon at bounding box center [238, 31] width 8 height 12
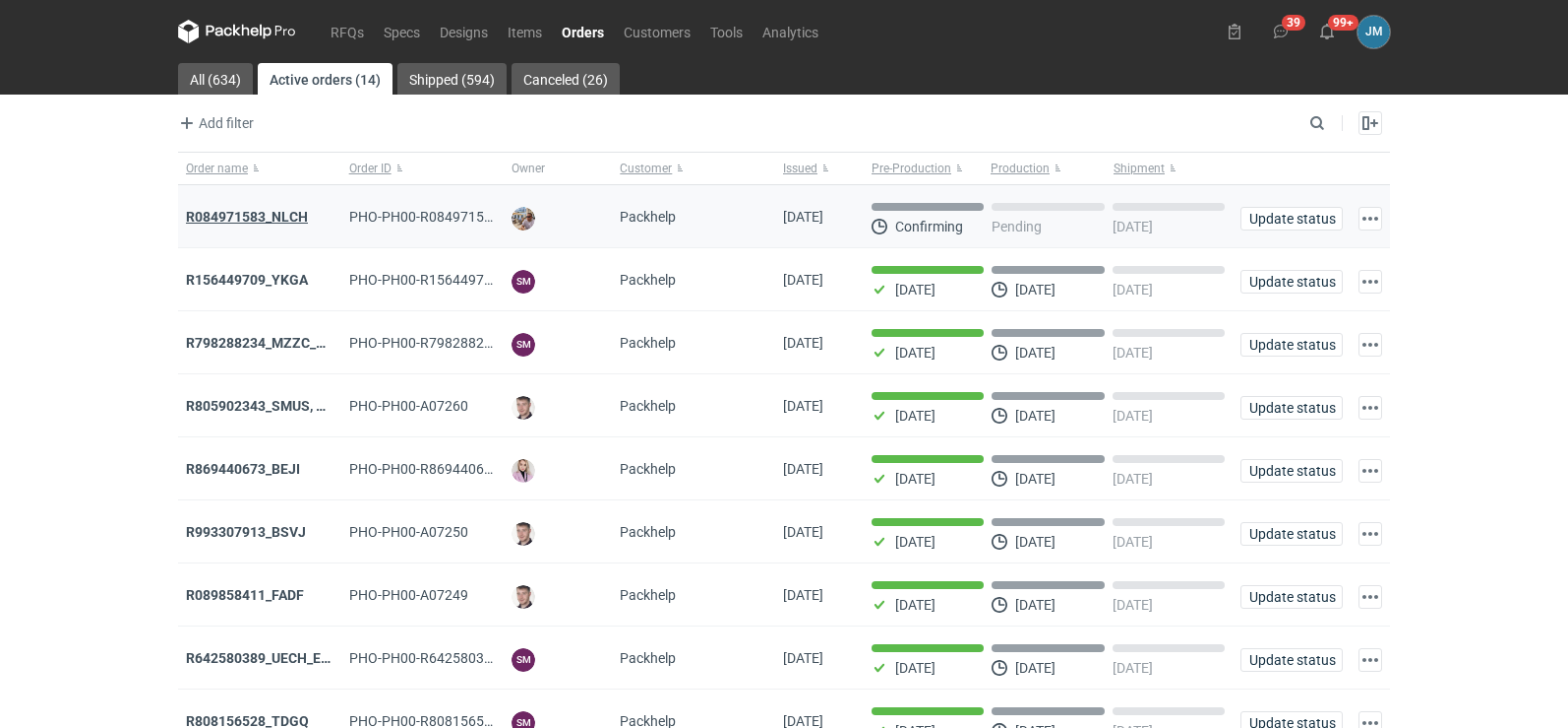
click at [256, 216] on strong "R084971583_NLCH" at bounding box center [246, 217] width 122 height 16
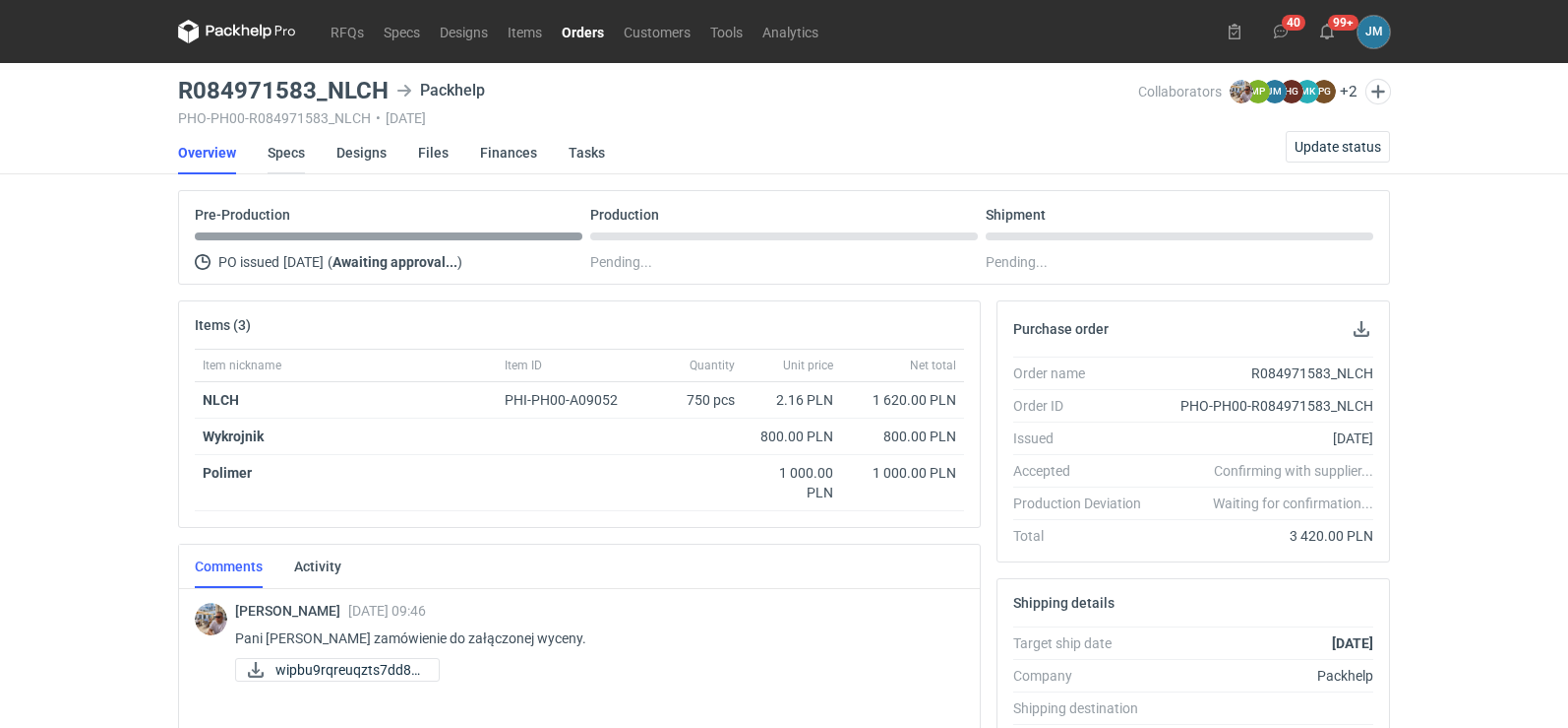
click at [302, 155] on link "Specs" at bounding box center [286, 153] width 38 height 44
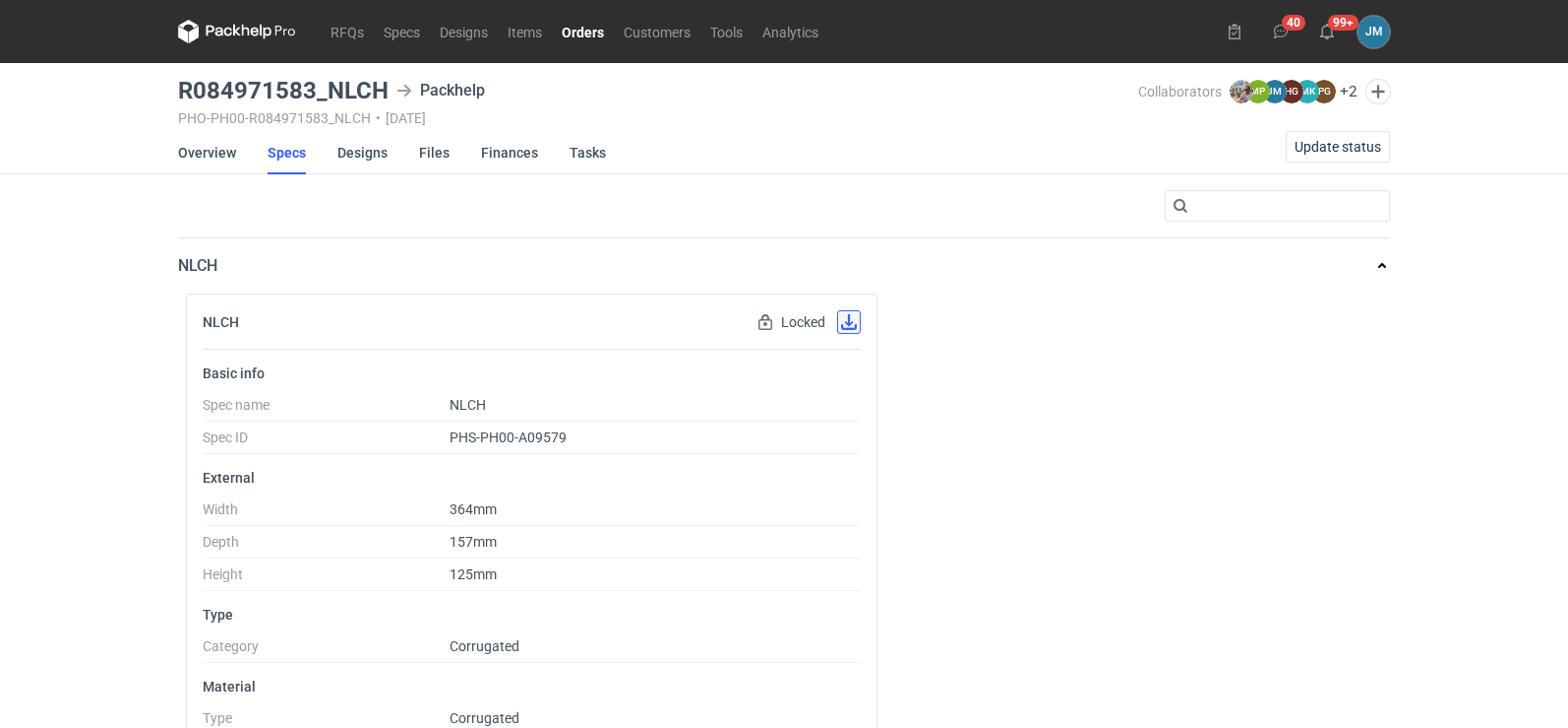
click at [842, 321] on button "button" at bounding box center [849, 322] width 24 height 24
click at [390, 159] on li "Designs" at bounding box center [378, 153] width 82 height 44
click at [380, 156] on link "Designs" at bounding box center [362, 153] width 50 height 44
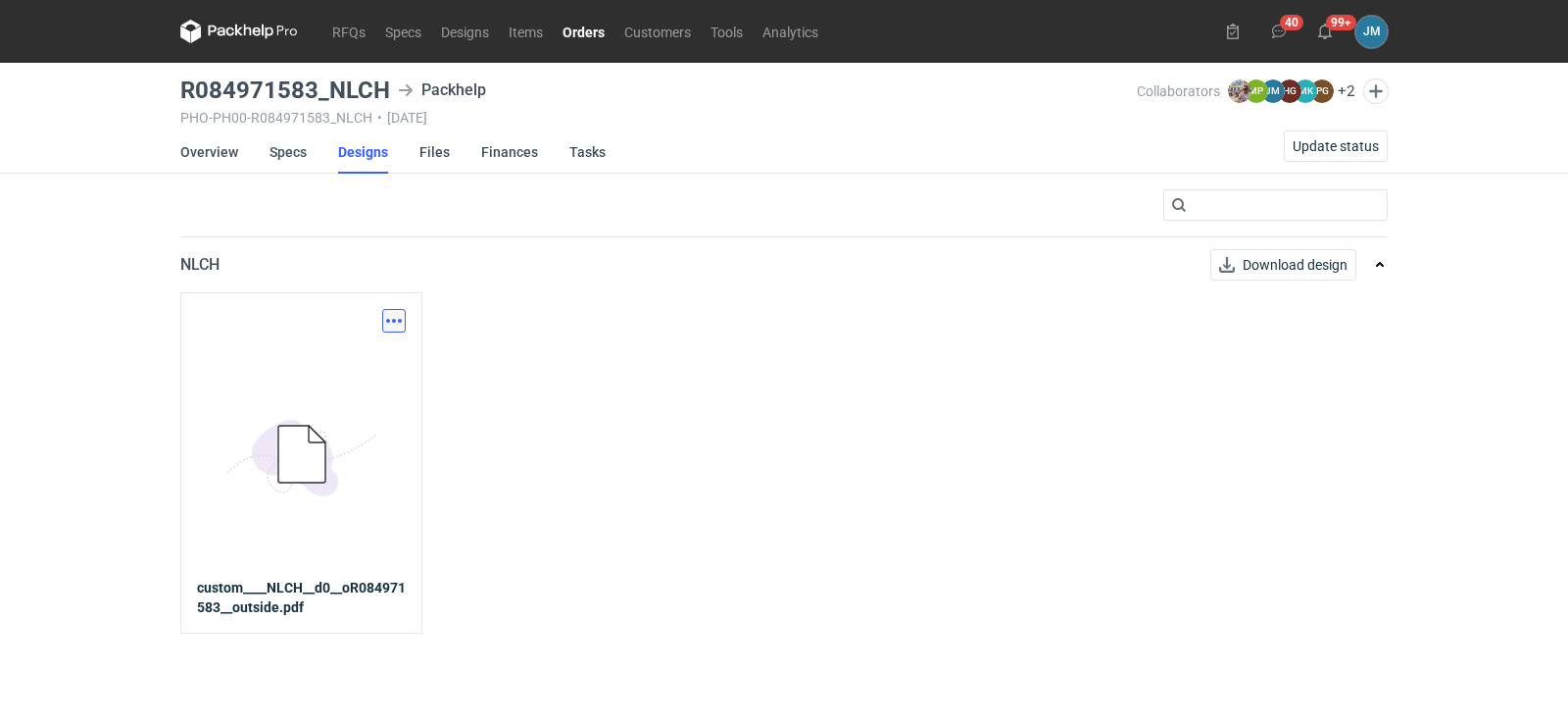
click at [398, 322] on button "button" at bounding box center [394, 321] width 24 height 24
click at [350, 366] on link "Download design part" at bounding box center [308, 364] width 180 height 32
click at [436, 151] on link "Files" at bounding box center [434, 152] width 31 height 43
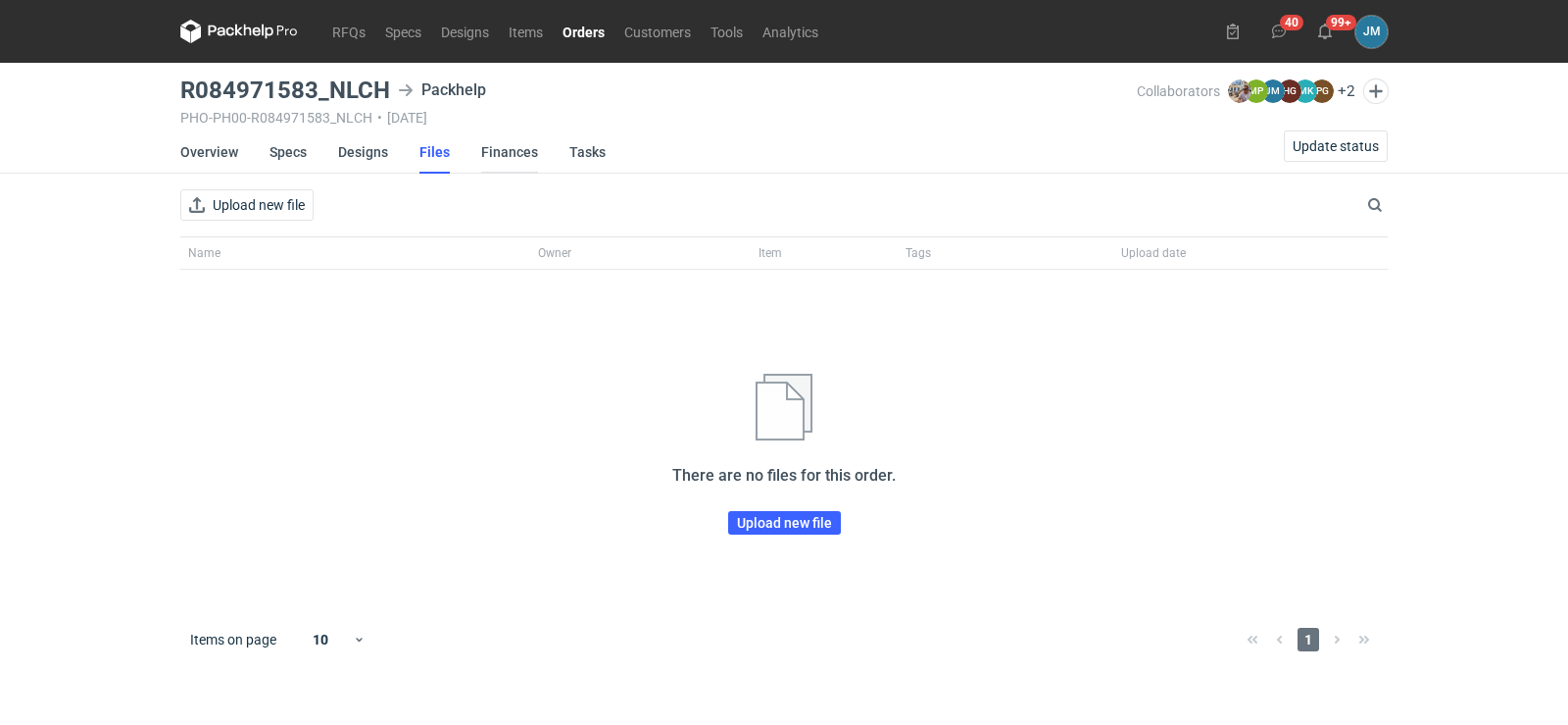
click at [490, 150] on link "Finances" at bounding box center [510, 152] width 57 height 43
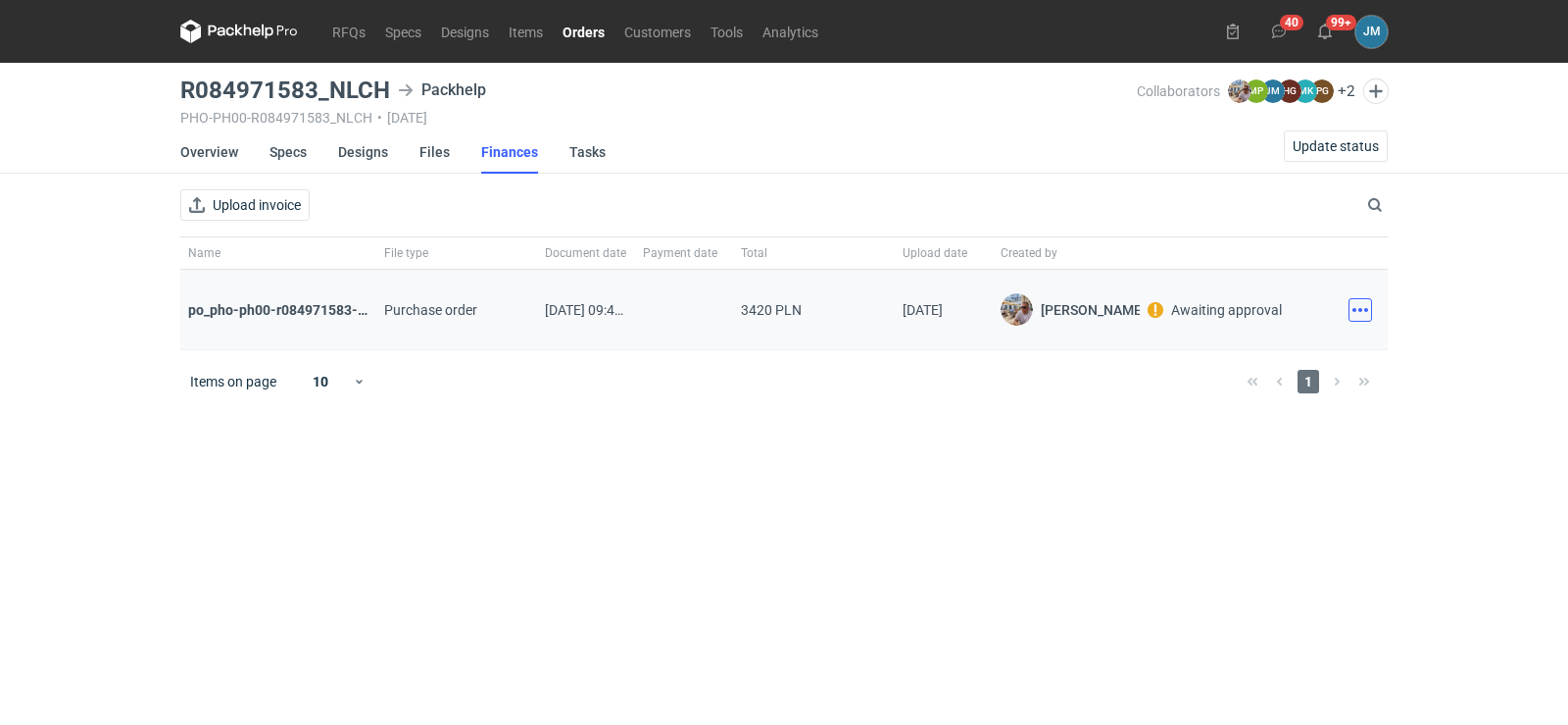
click at [1361, 308] on button "button" at bounding box center [1361, 310] width 24 height 24
click at [1266, 349] on button "Download" at bounding box center [1274, 353] width 180 height 32
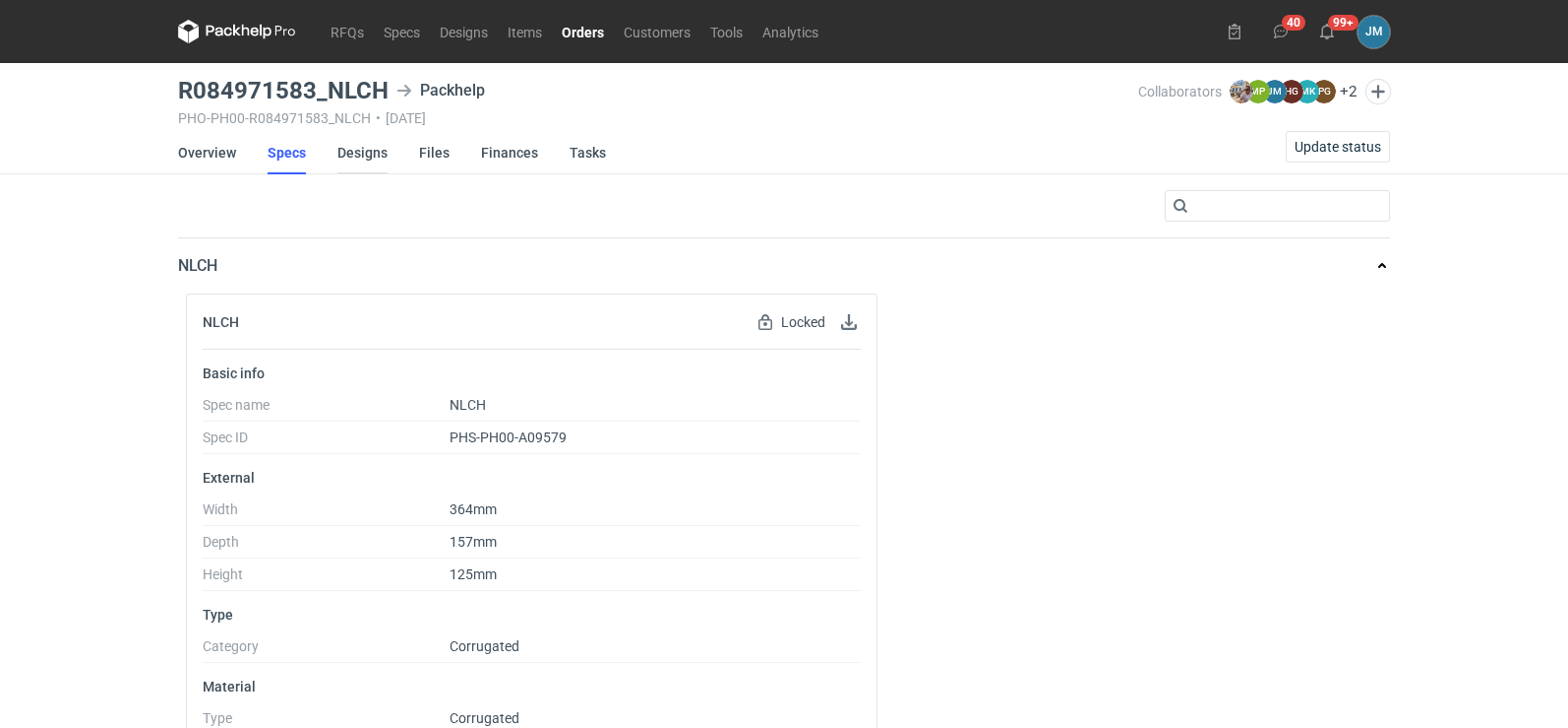
click at [349, 152] on link "Designs" at bounding box center [362, 153] width 50 height 44
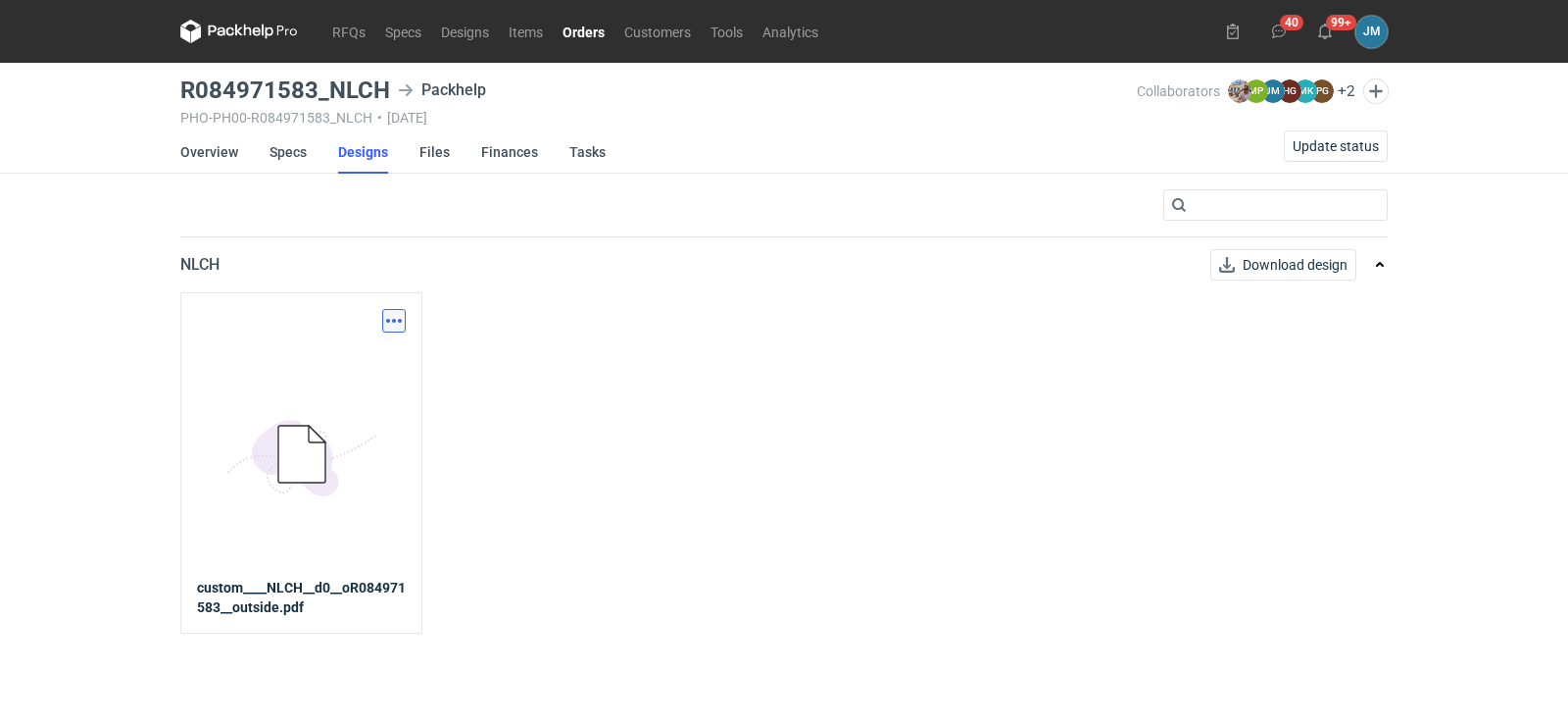
click at [390, 324] on button "button" at bounding box center [394, 321] width 24 height 24
click at [367, 361] on link "Download design part" at bounding box center [308, 364] width 180 height 32
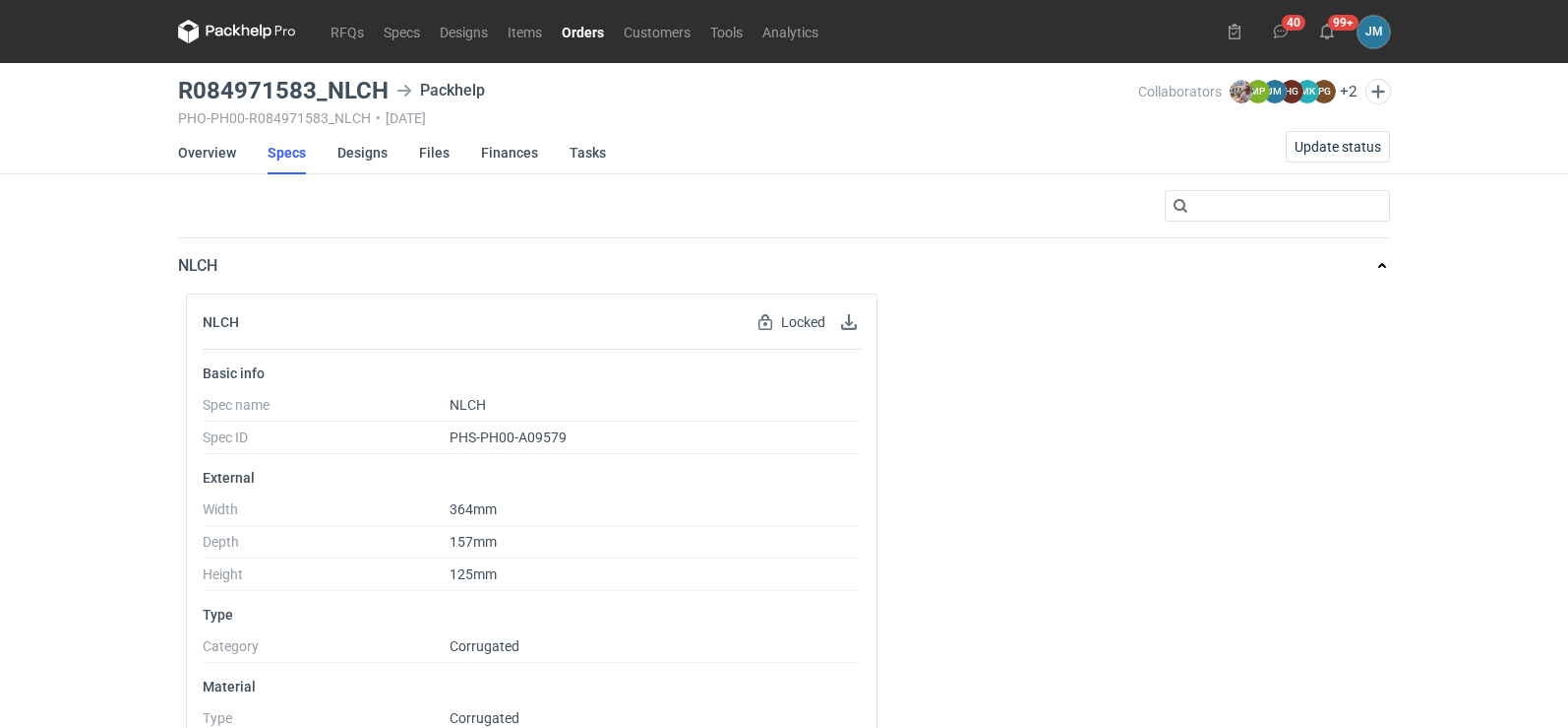
scroll to position [346, 0]
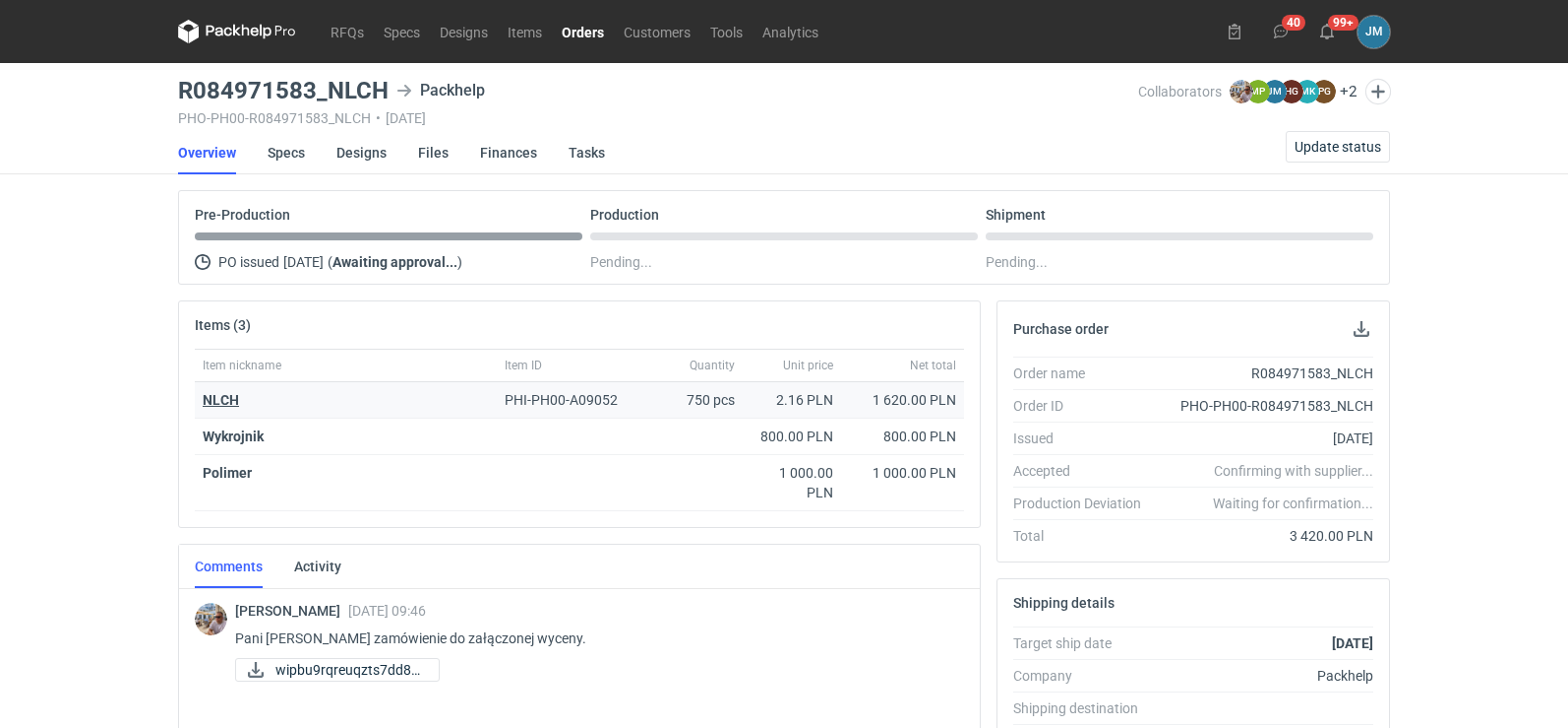
click at [217, 401] on strong "NLCH" at bounding box center [221, 400] width 37 height 16
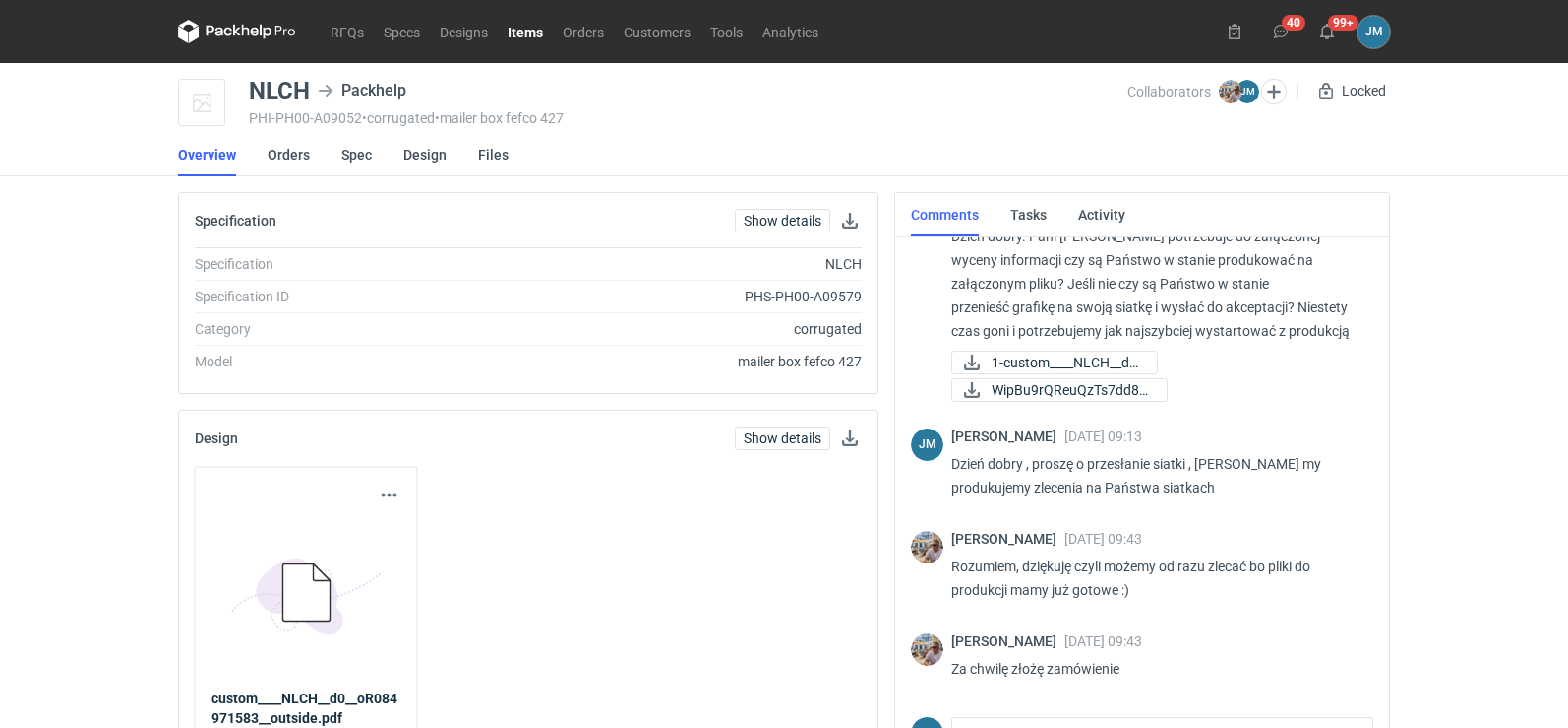
click at [245, 27] on icon at bounding box center [237, 32] width 118 height 24
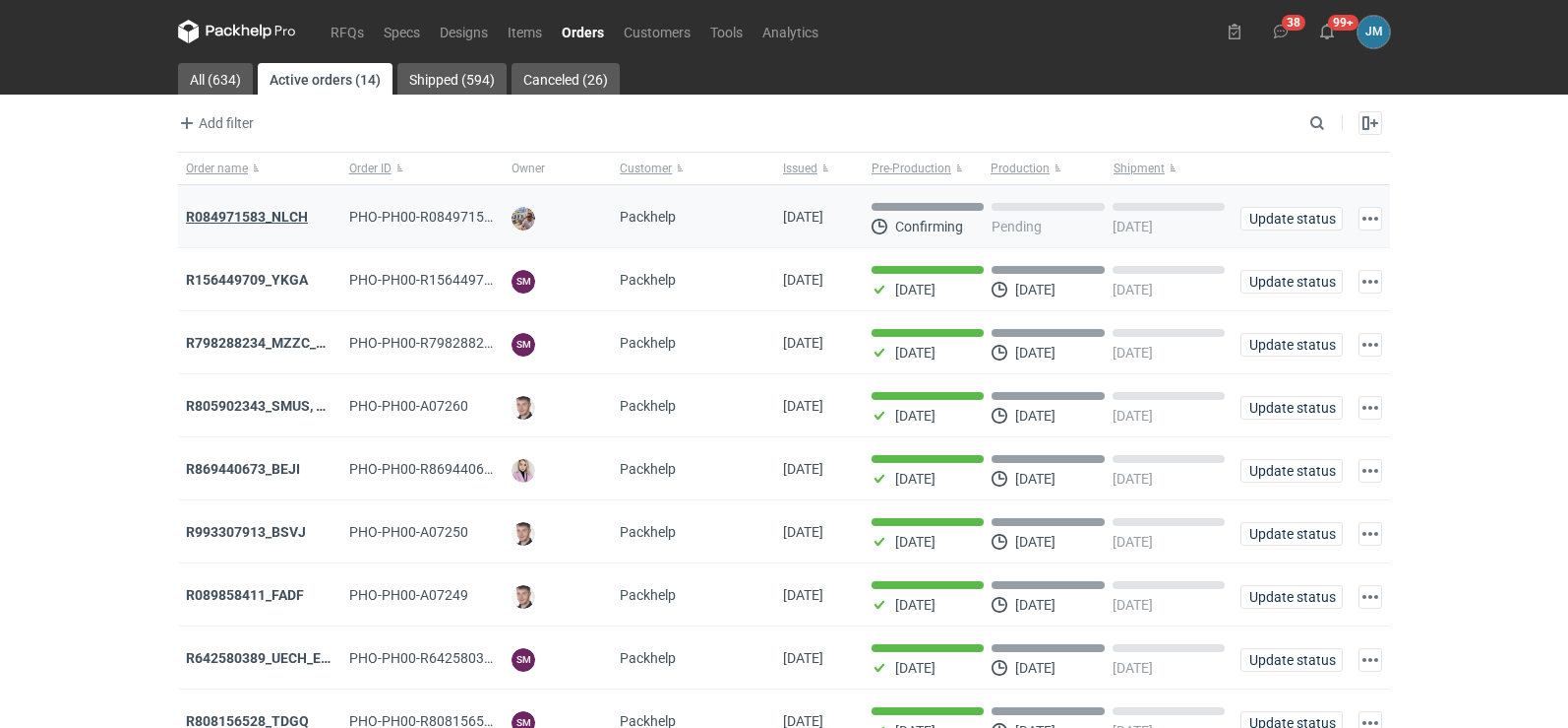
click at [256, 209] on strong "R084971583_NLCH" at bounding box center [246, 217] width 122 height 16
click at [245, 220] on strong "R084971583_NLCH" at bounding box center [246, 217] width 122 height 16
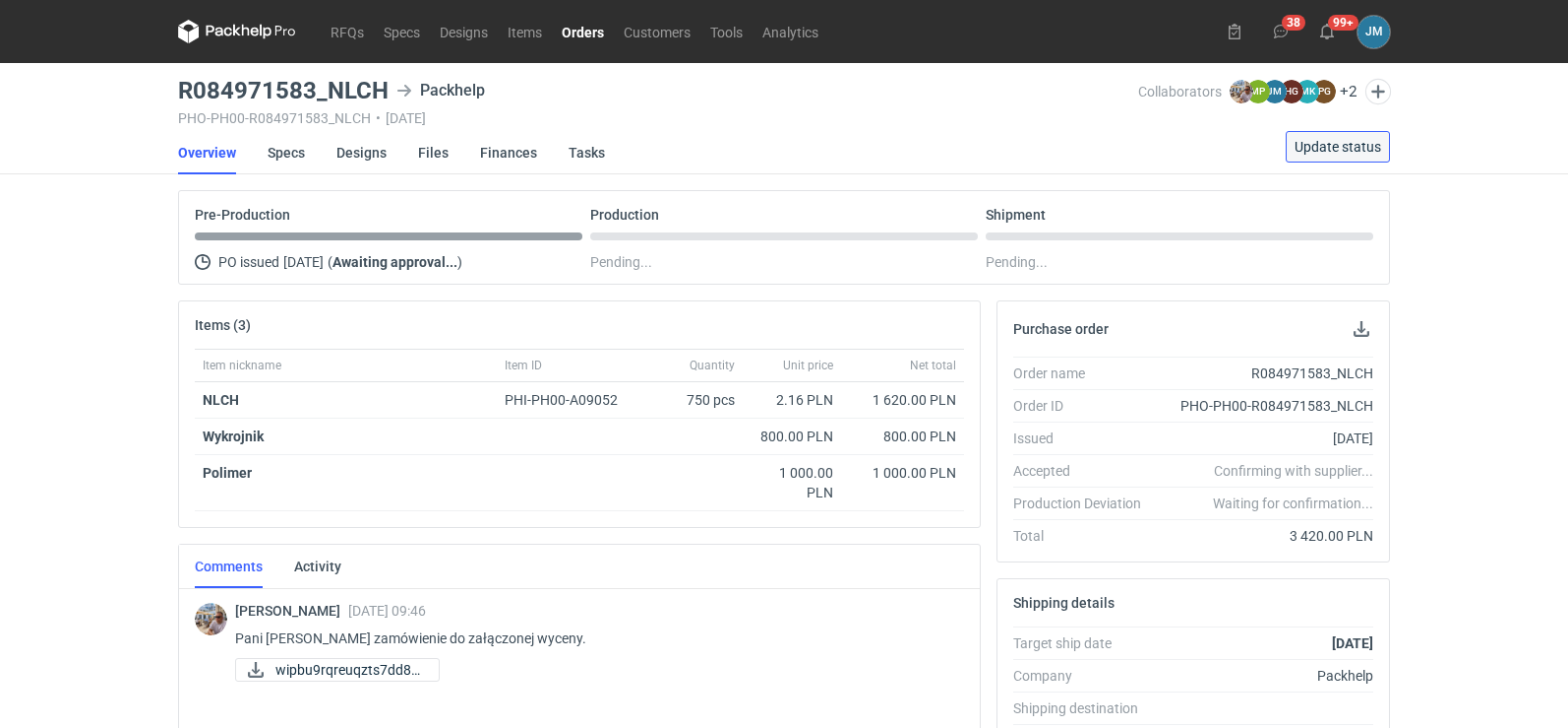
click at [1367, 147] on span "Update status" at bounding box center [1337, 147] width 86 height 14
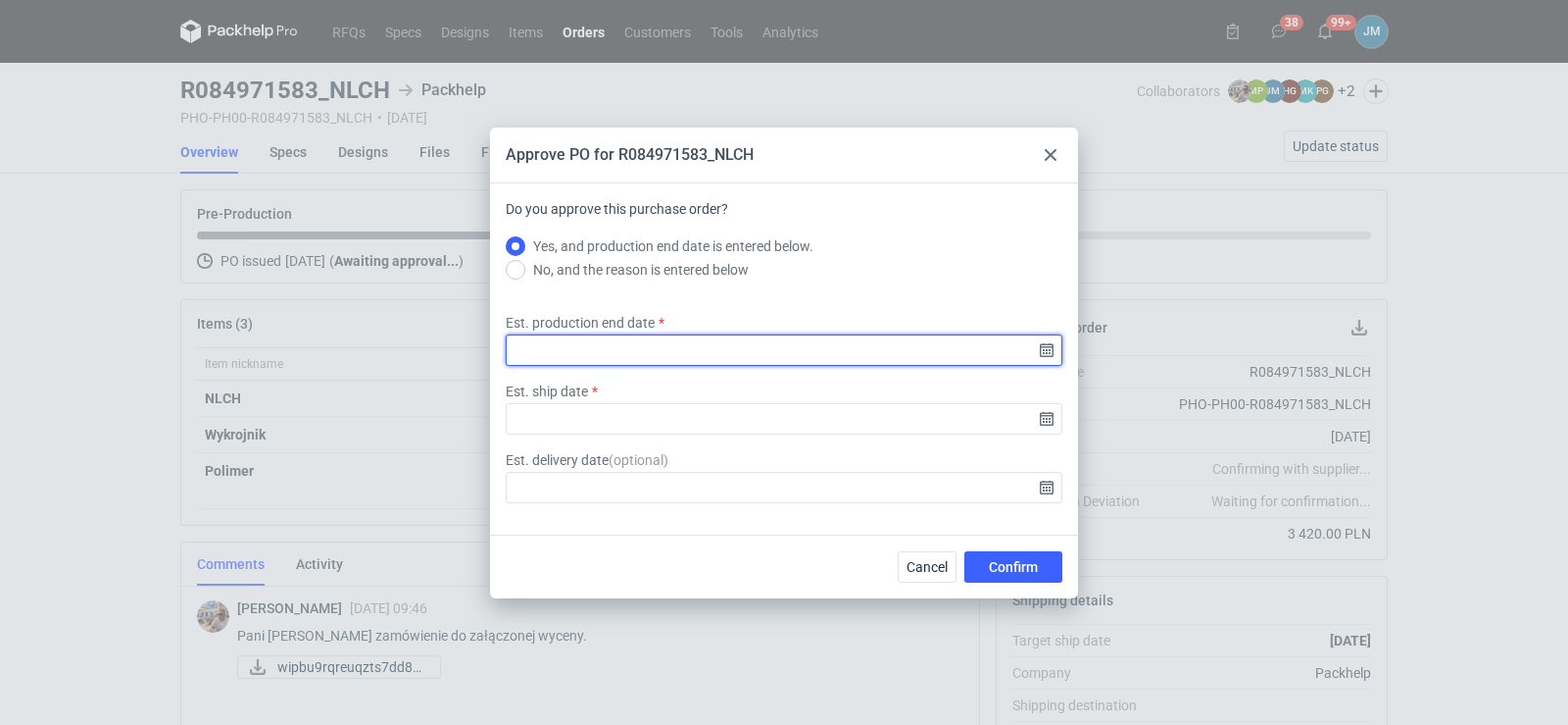
click at [1046, 343] on input "Est. production end date" at bounding box center [784, 350] width 557 height 32
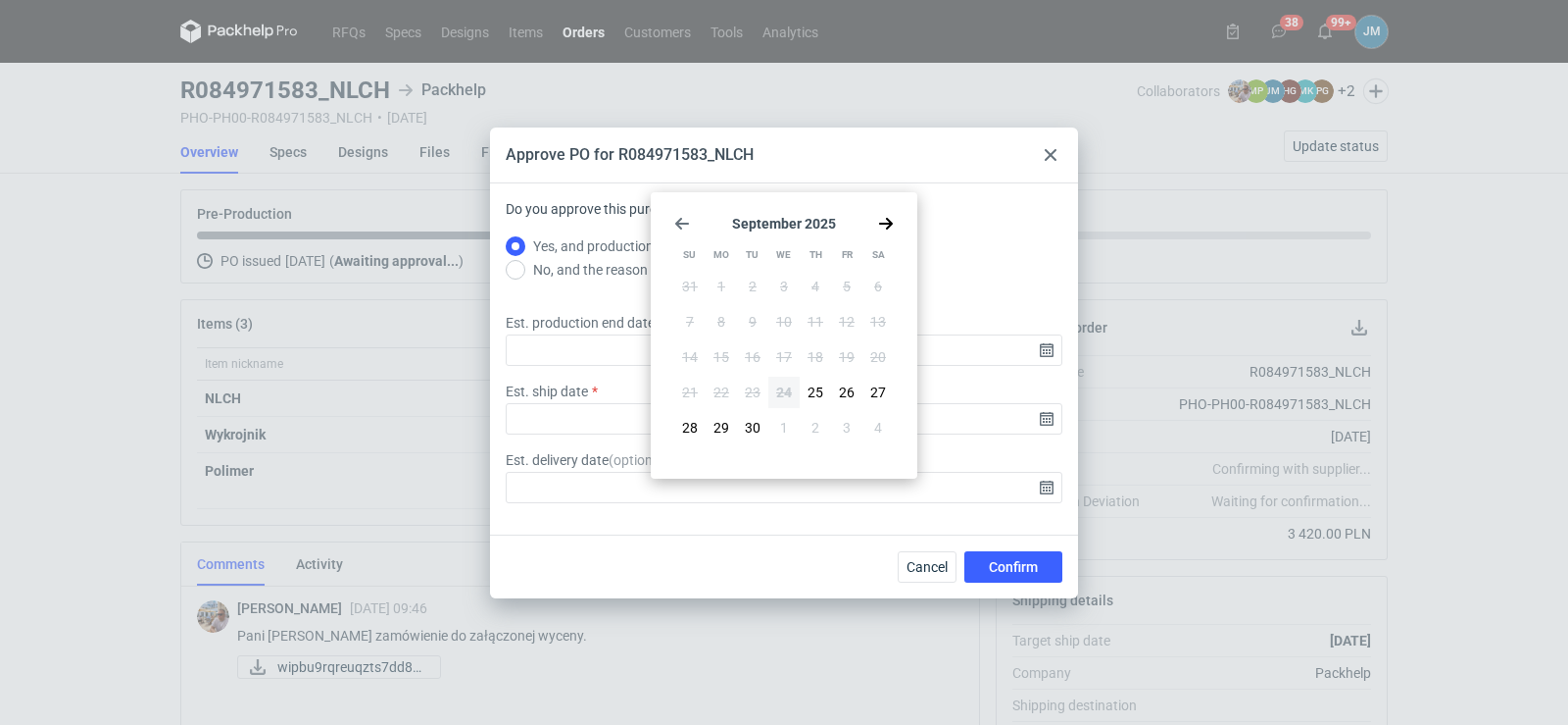
click at [891, 229] on icon "Go forward 1 month" at bounding box center [887, 224] width 16 height 16
click at [778, 362] on span "15" at bounding box center [784, 357] width 16 height 20
type input "2025-10-15"
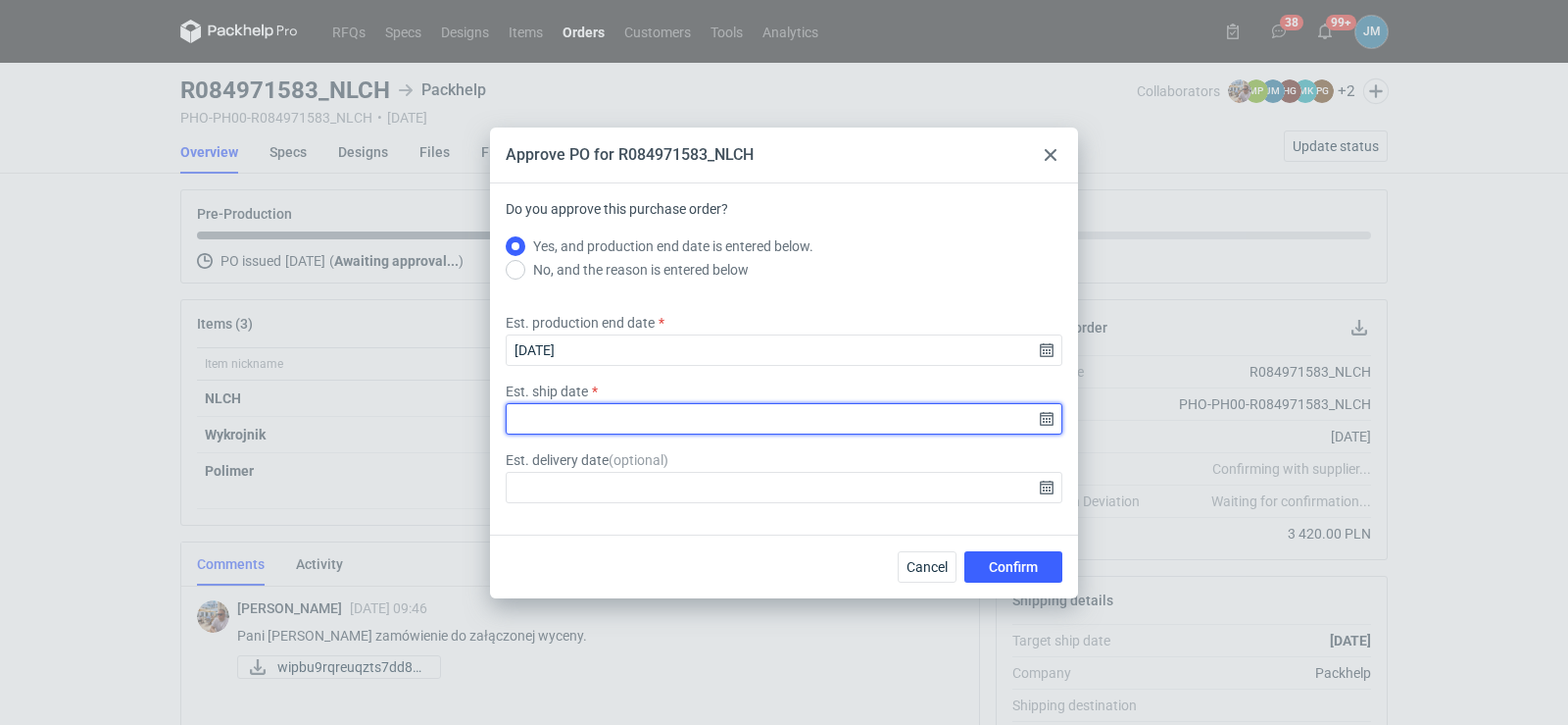
click at [1037, 420] on input "Est. ship date" at bounding box center [784, 419] width 557 height 32
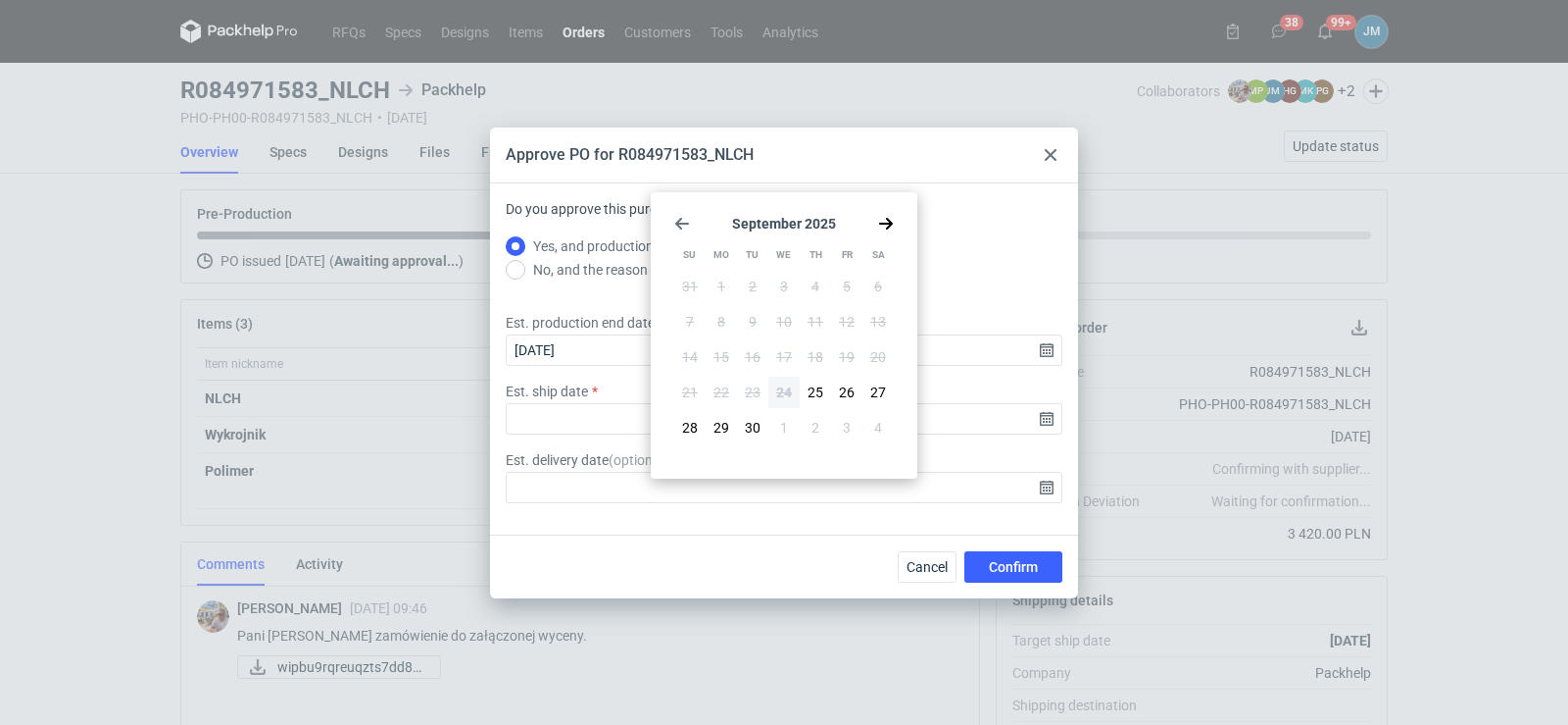
click at [884, 223] on use "Go forward 1 month" at bounding box center [887, 224] width 14 height 12
click at [818, 354] on span "16" at bounding box center [816, 357] width 16 height 20
type input "2025-10-16"
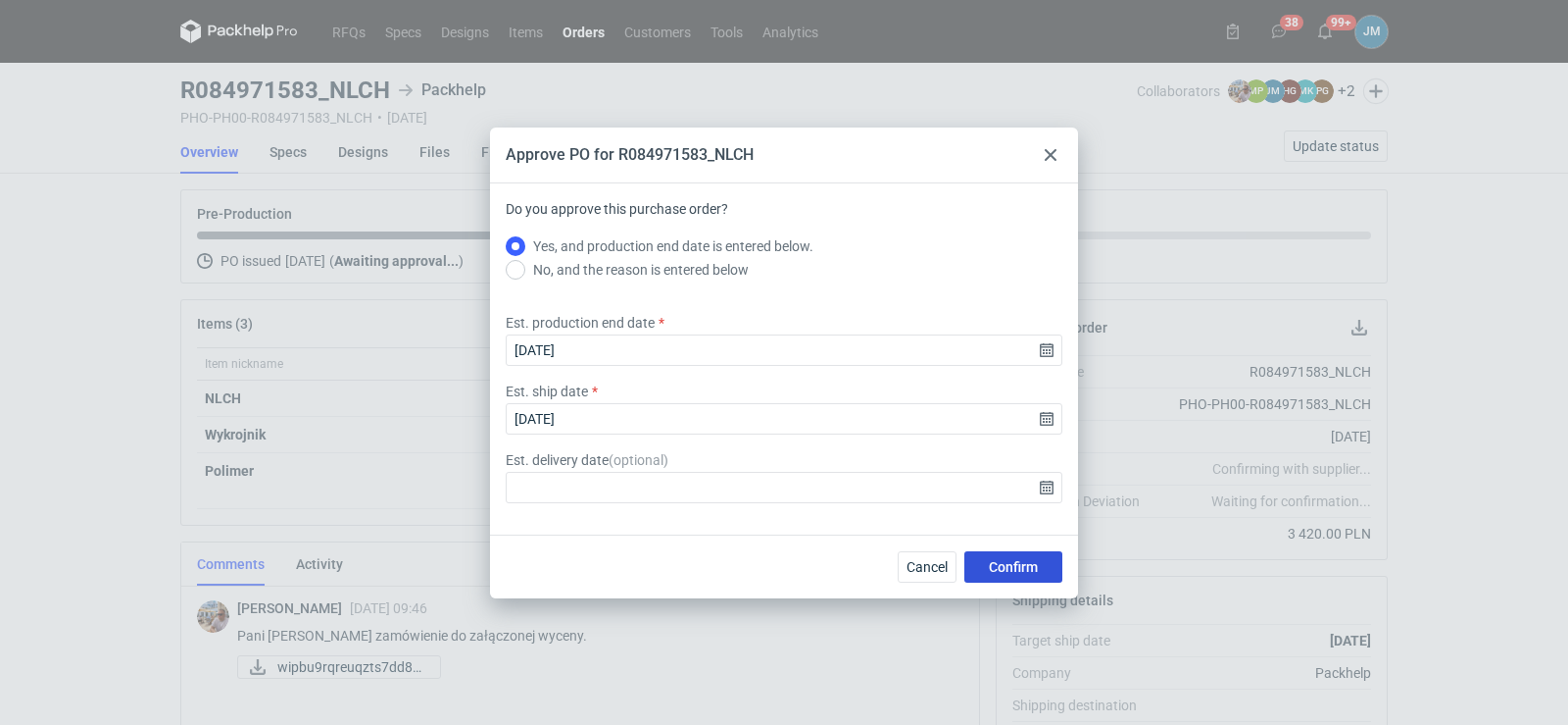
click at [1001, 570] on span "Confirm" at bounding box center [1014, 567] width 49 height 14
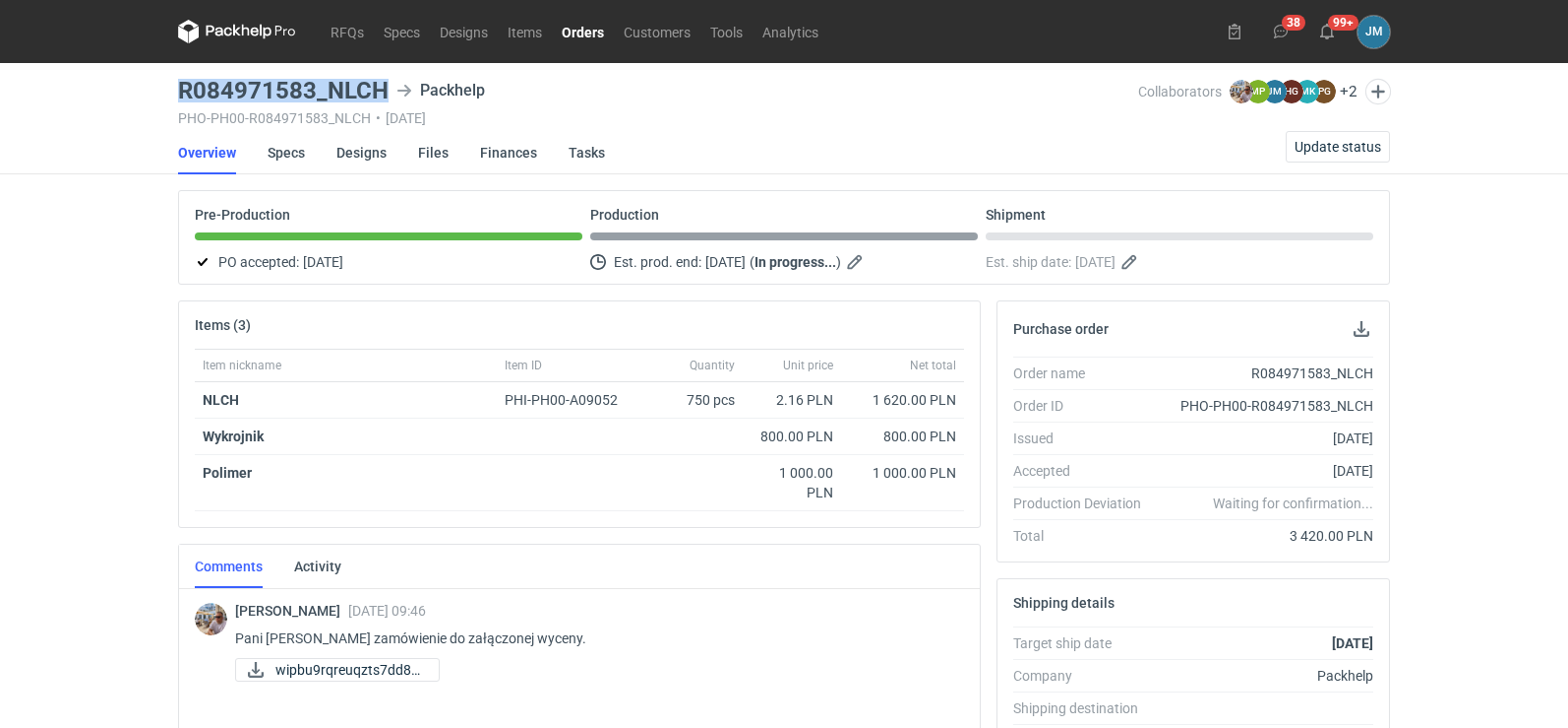
drag, startPoint x: 384, startPoint y: 84, endPoint x: 182, endPoint y: 79, distance: 202.1
click at [182, 79] on h3 "R084971583_NLCH" at bounding box center [283, 91] width 211 height 24
copy h3 "R084971583_NLCH"
click at [245, 33] on icon at bounding box center [237, 32] width 118 height 24
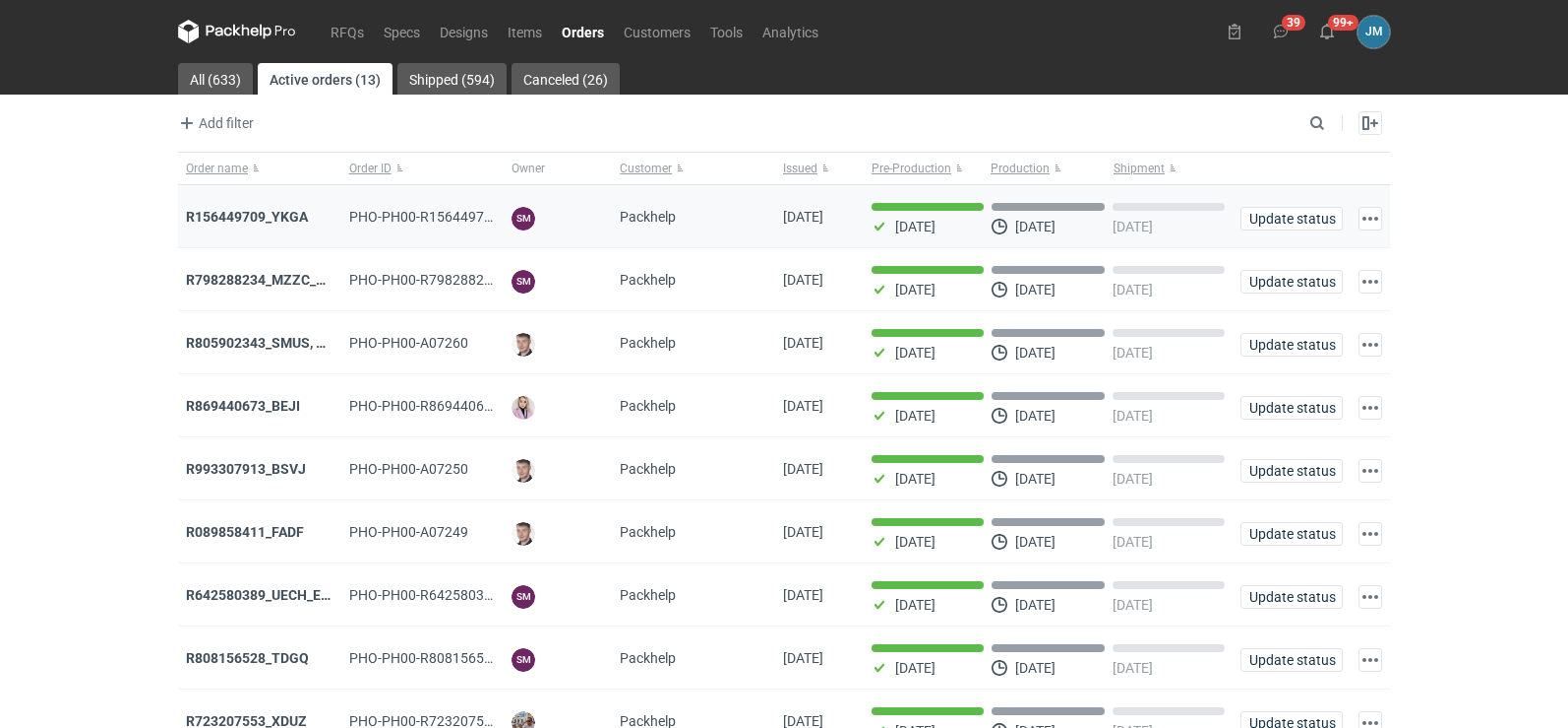
click at [180, 211] on div "R156449709_YKGA" at bounding box center [259, 217] width 163 height 63
click at [238, 219] on strong "R156449709_YKGA" at bounding box center [246, 217] width 122 height 16
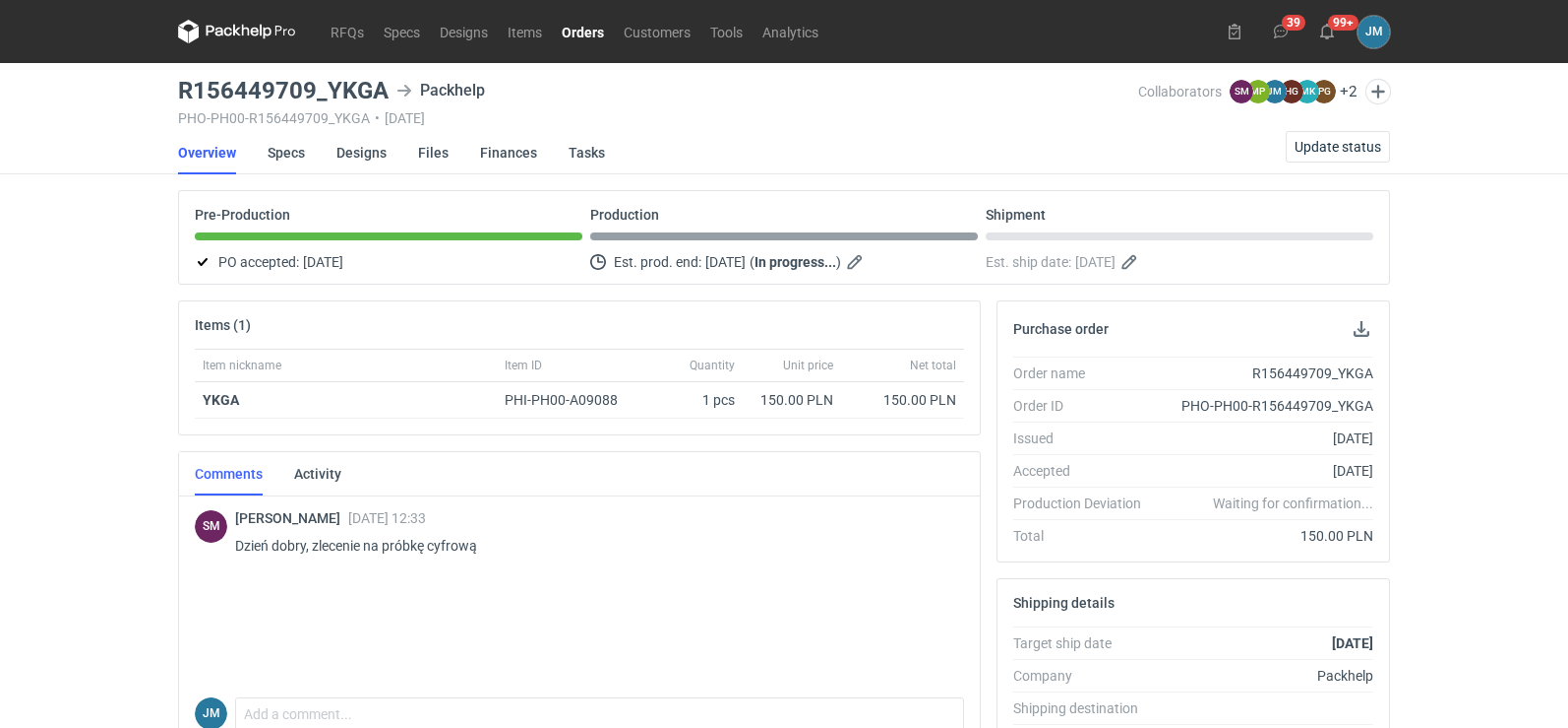
click at [206, 29] on icon at bounding box center [237, 32] width 118 height 24
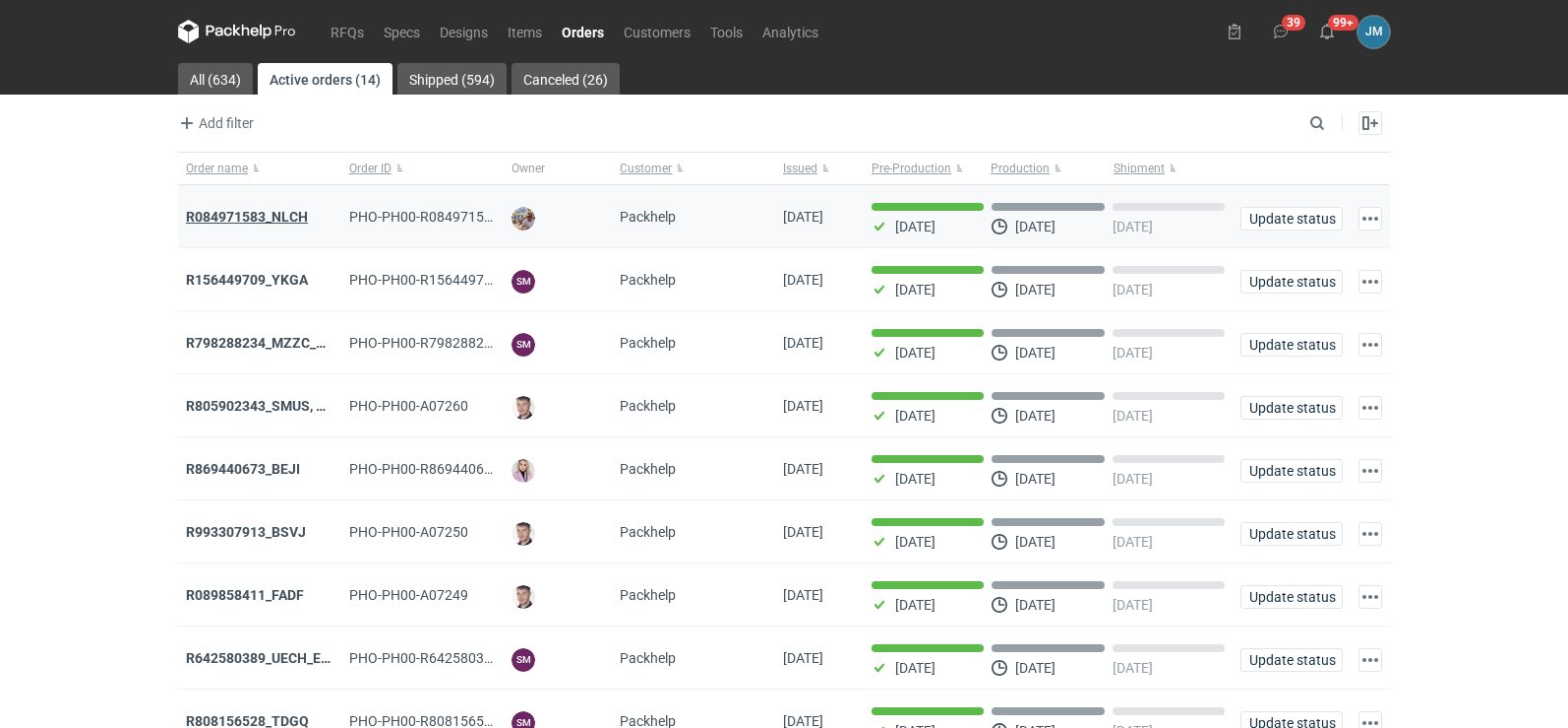
click at [244, 219] on strong "R084971583_NLCH" at bounding box center [246, 217] width 122 height 16
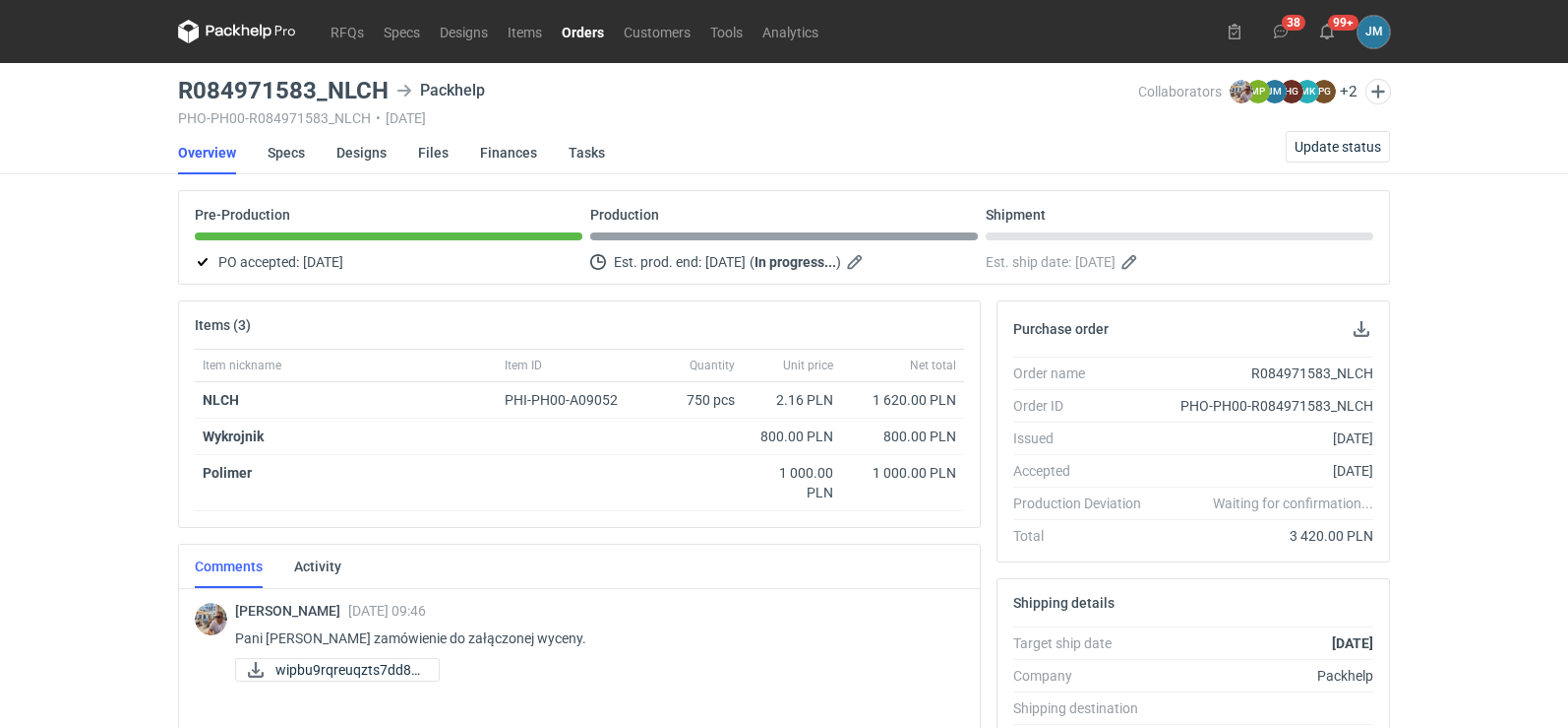
drag, startPoint x: 278, startPoint y: 13, endPoint x: 261, endPoint y: 26, distance: 21.4
click at [275, 15] on nav "RFQs Specs Designs Items Orders Customers Tools Analytics" at bounding box center [503, 32] width 650 height 63
click at [257, 30] on icon at bounding box center [254, 32] width 8 height 9
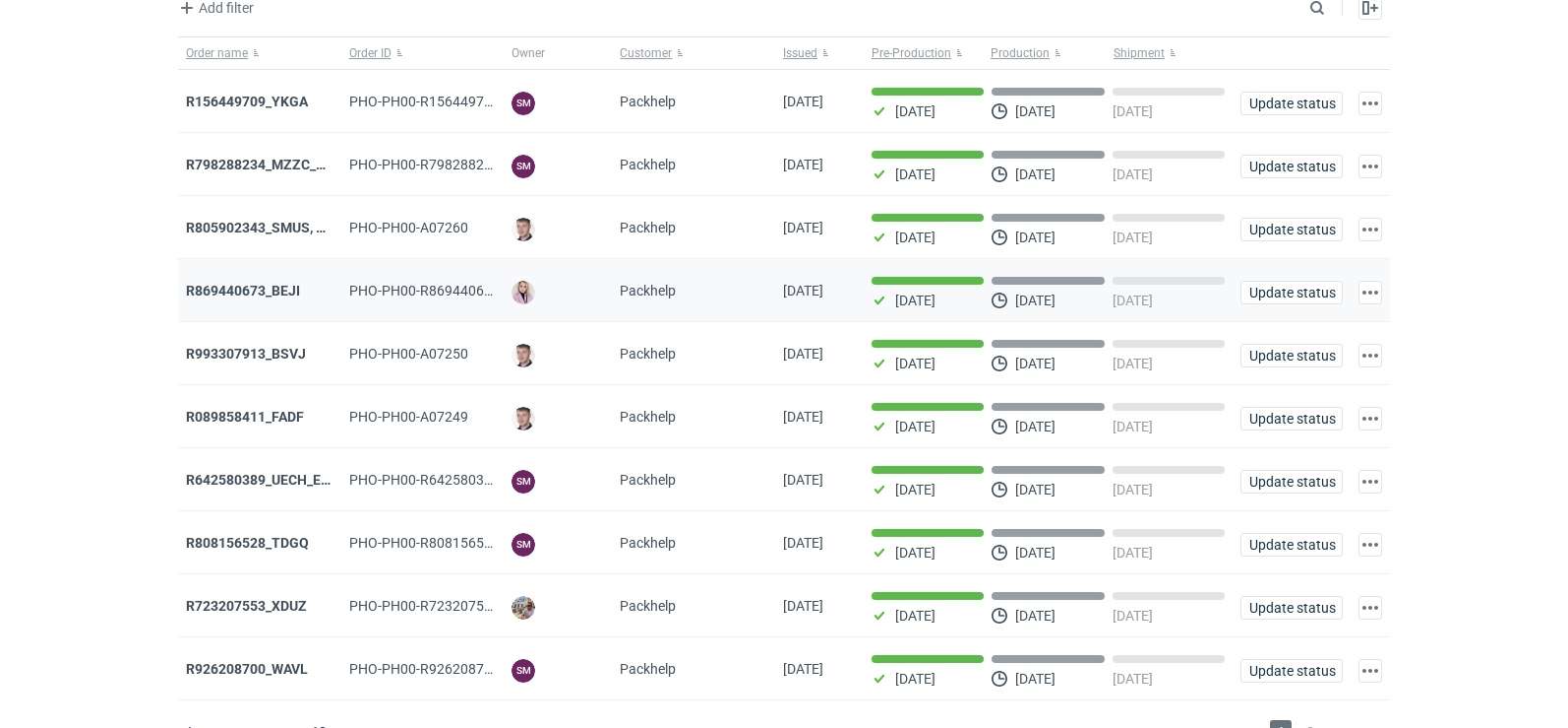
scroll to position [160, 0]
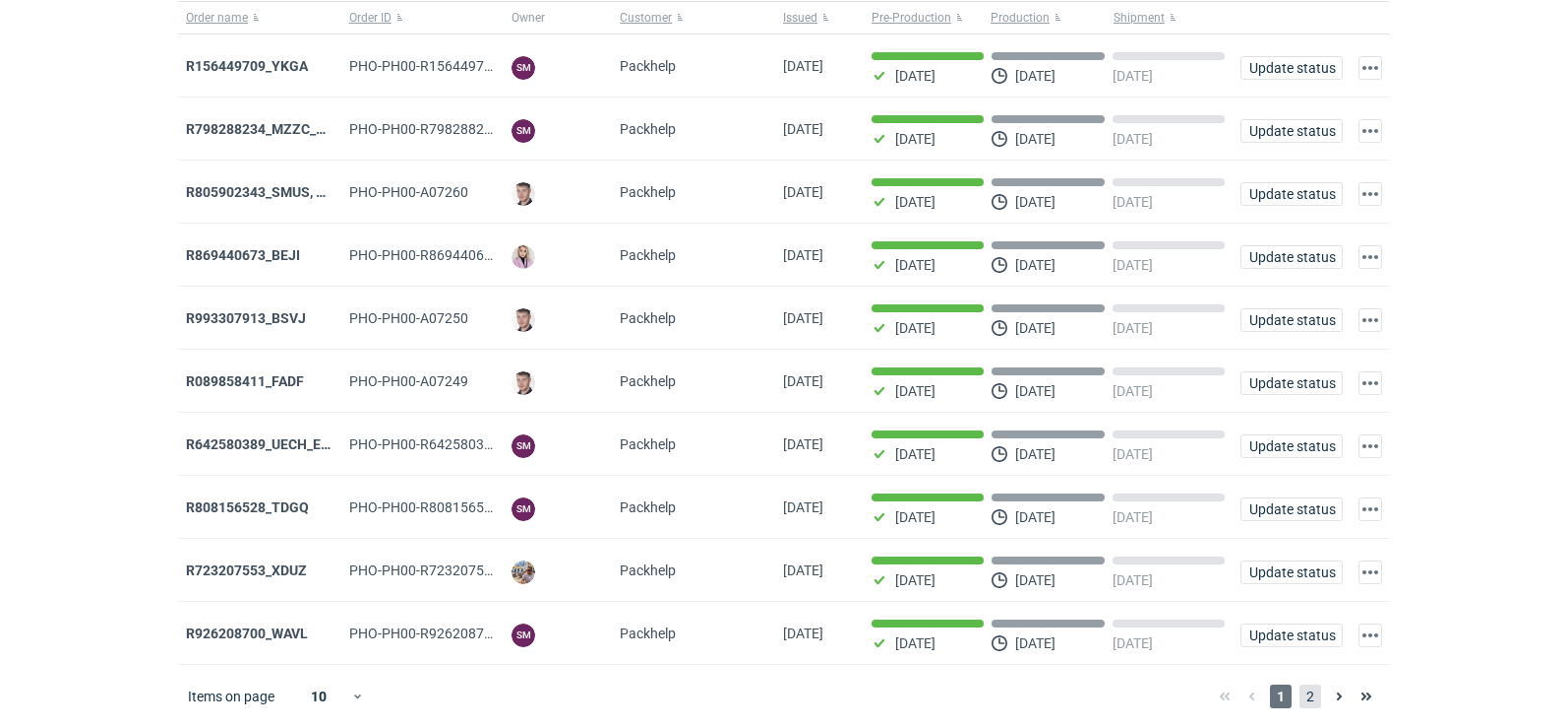
click at [1317, 698] on span "2" at bounding box center [1311, 696] width 22 height 24
